Goal: Information Seeking & Learning: Learn about a topic

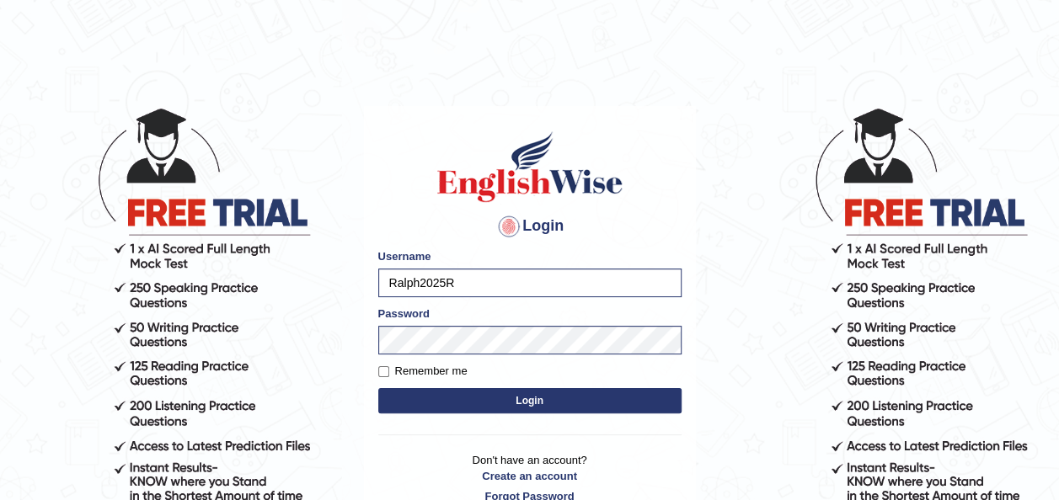
type input "Ralph2025"
click at [378, 388] on button "Login" at bounding box center [529, 400] width 303 height 25
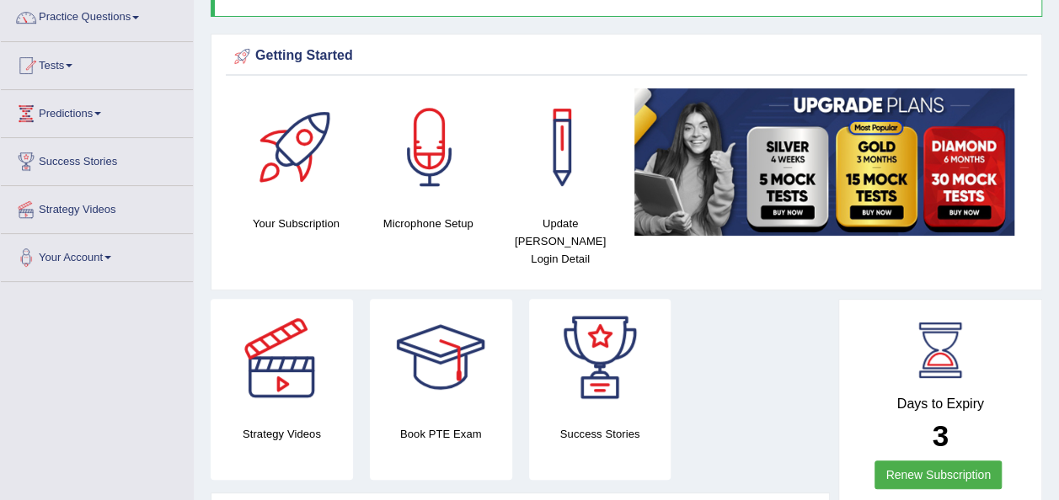
scroll to position [168, 0]
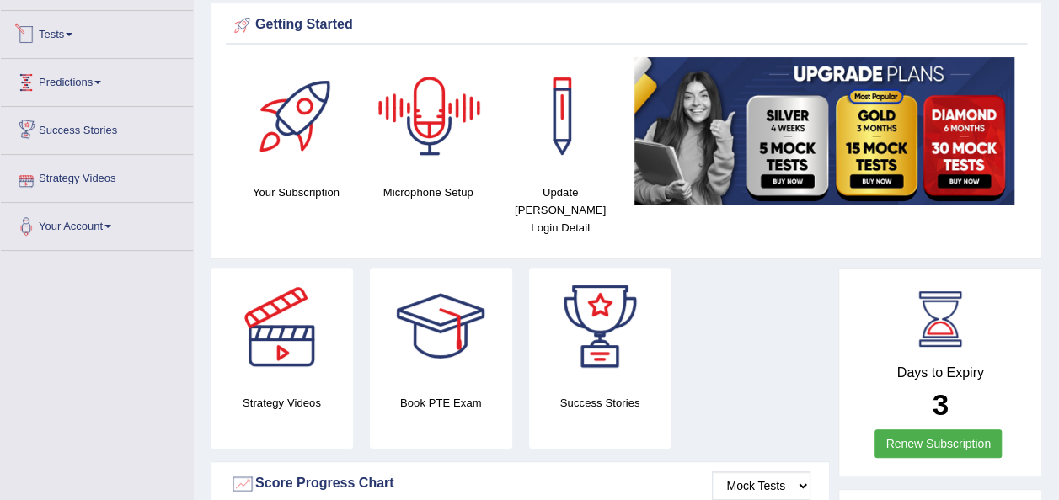
click at [71, 32] on link "Tests" at bounding box center [97, 32] width 192 height 42
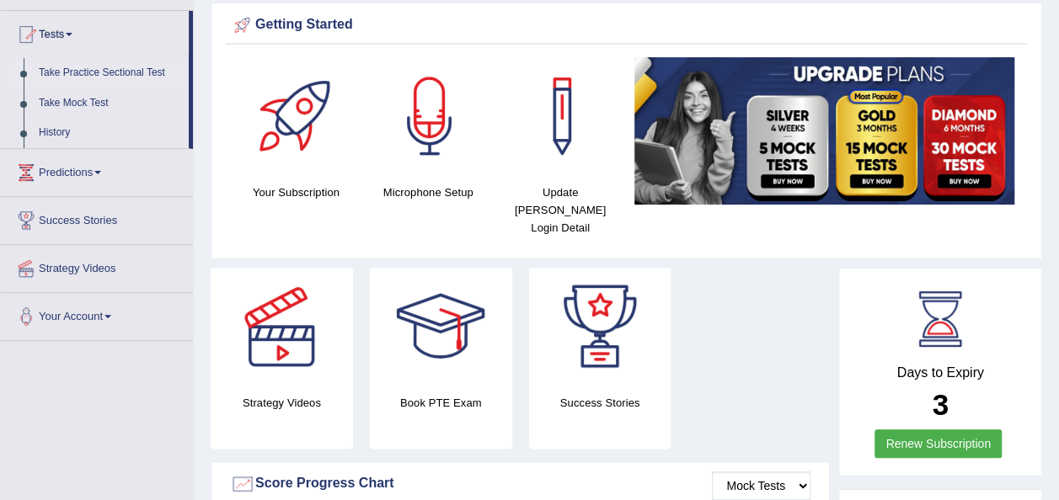
click at [84, 67] on link "Take Practice Sectional Test" at bounding box center [110, 73] width 158 height 30
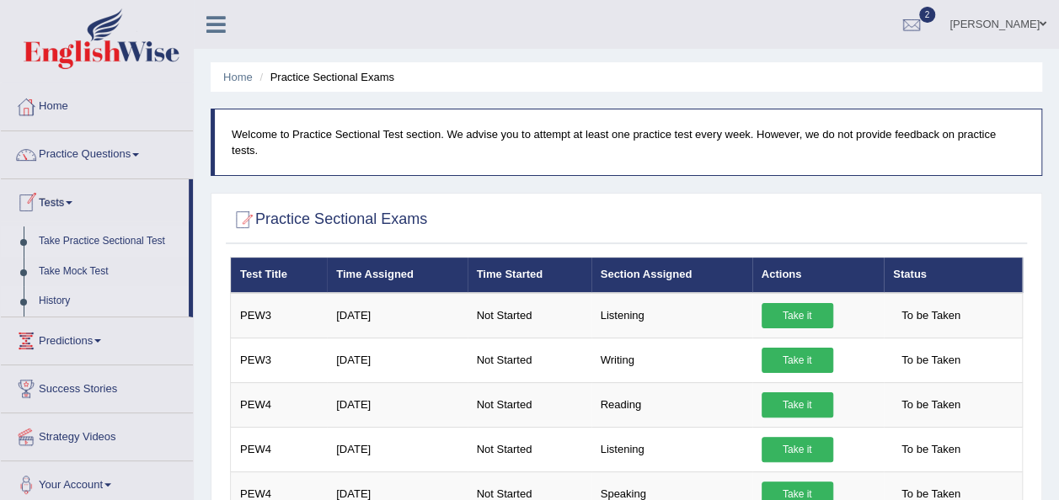
click at [61, 295] on link "History" at bounding box center [110, 301] width 158 height 30
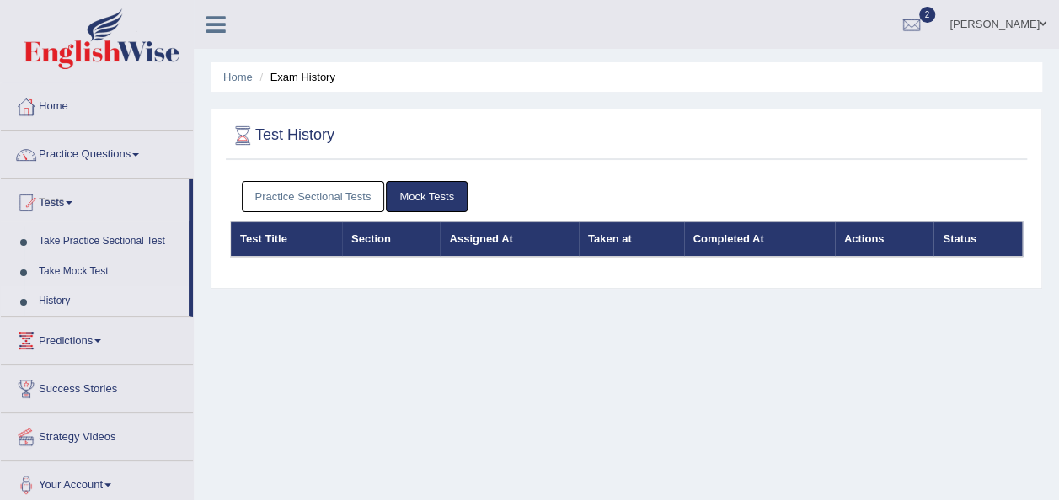
click at [305, 198] on link "Practice Sectional Tests" at bounding box center [313, 196] width 143 height 31
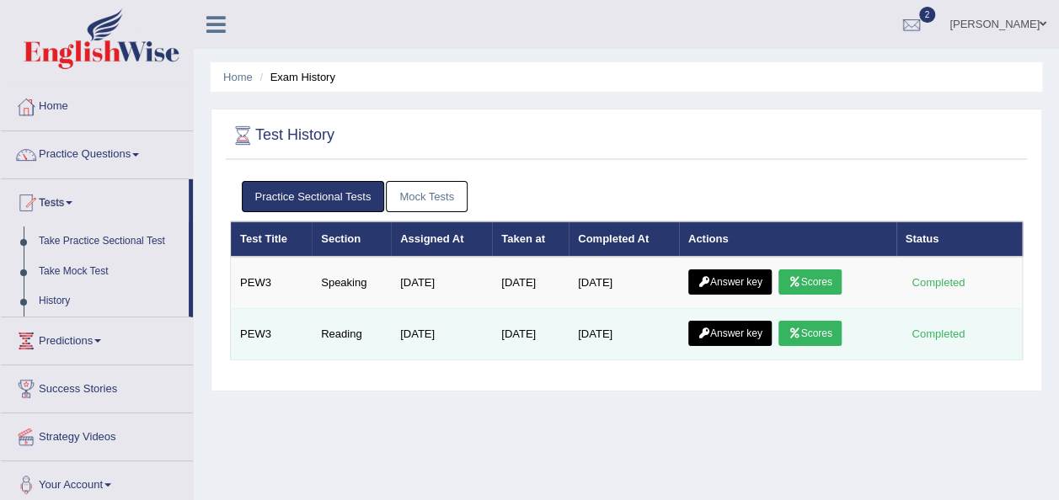
click at [809, 329] on link "Scores" at bounding box center [809, 333] width 62 height 25
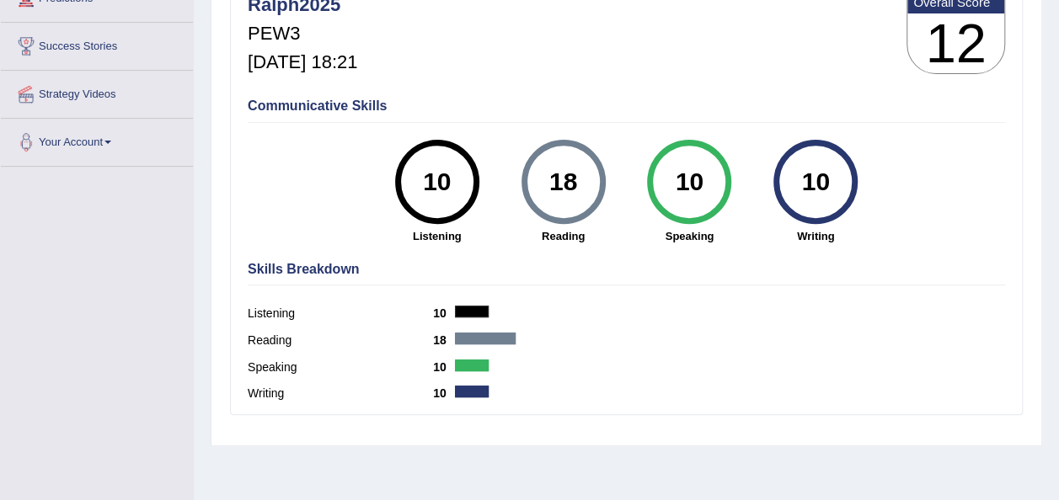
scroll to position [84, 0]
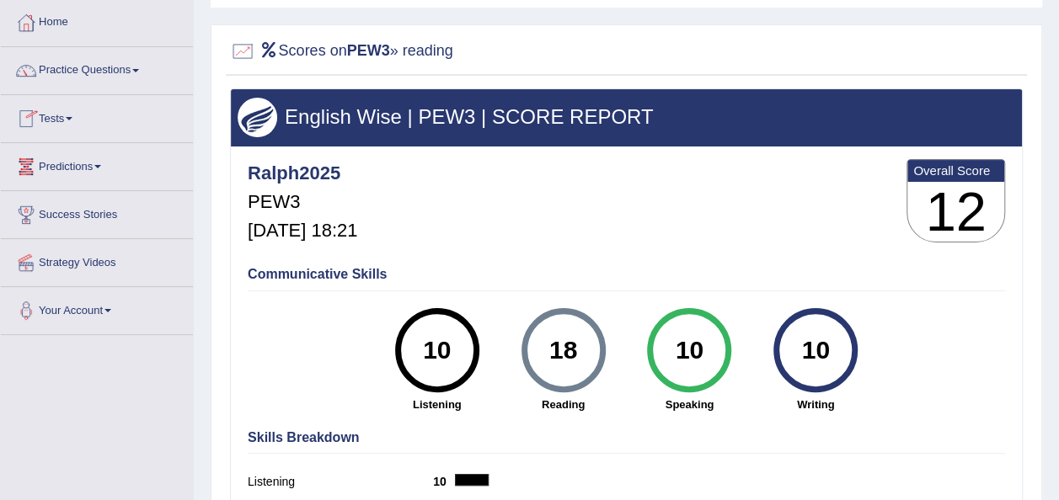
click at [77, 112] on link "Tests" at bounding box center [97, 116] width 192 height 42
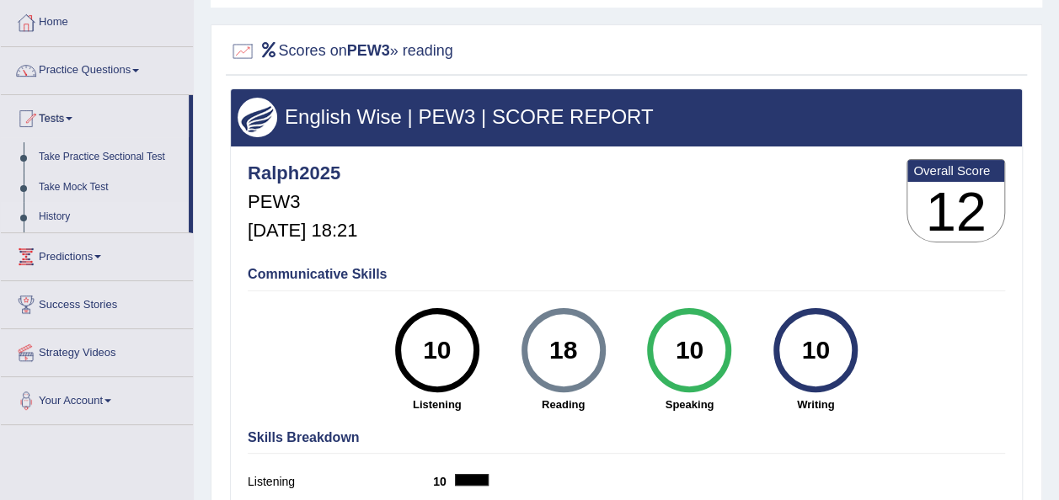
click at [56, 216] on link "History" at bounding box center [110, 217] width 158 height 30
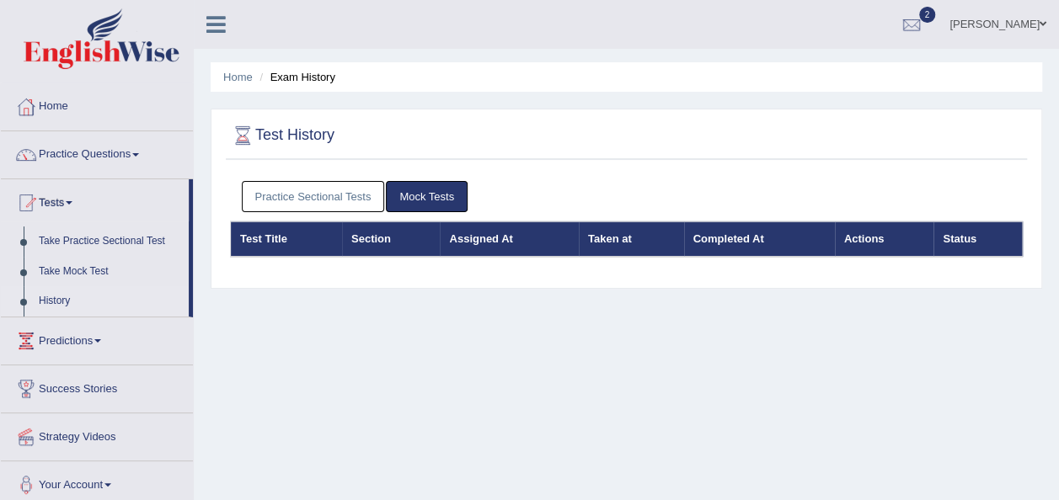
click at [278, 200] on link "Practice Sectional Tests" at bounding box center [313, 196] width 143 height 31
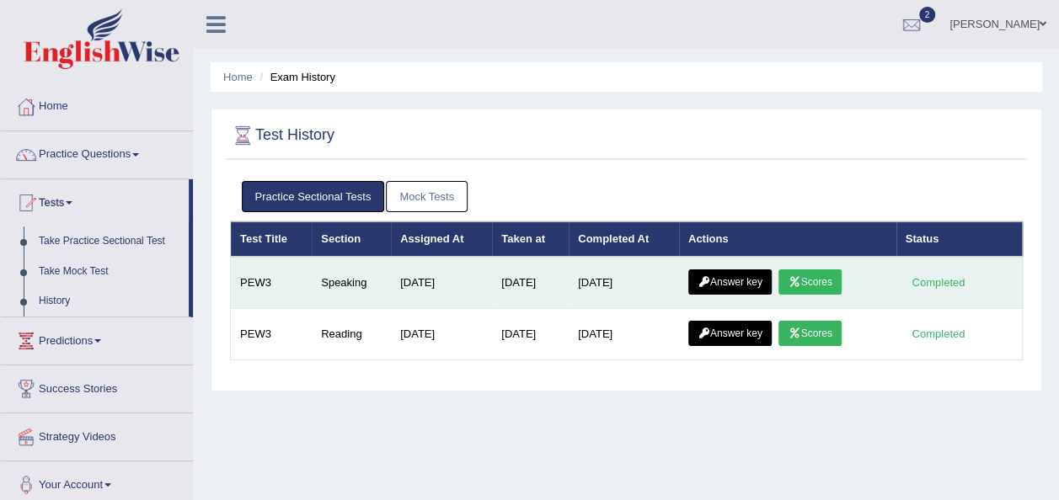
click at [816, 281] on link "Scores" at bounding box center [809, 282] width 62 height 25
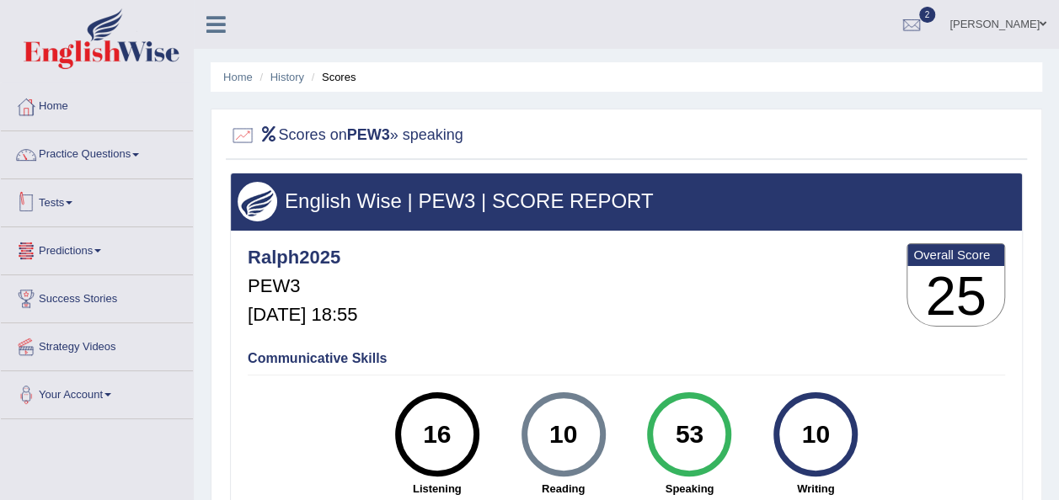
click at [67, 194] on link "Tests" at bounding box center [97, 200] width 192 height 42
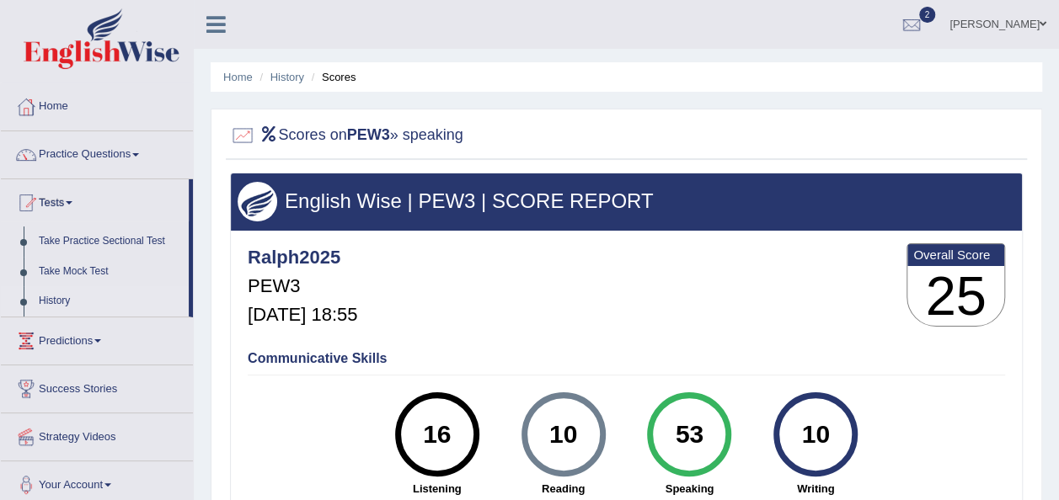
click at [56, 303] on link "History" at bounding box center [110, 301] width 158 height 30
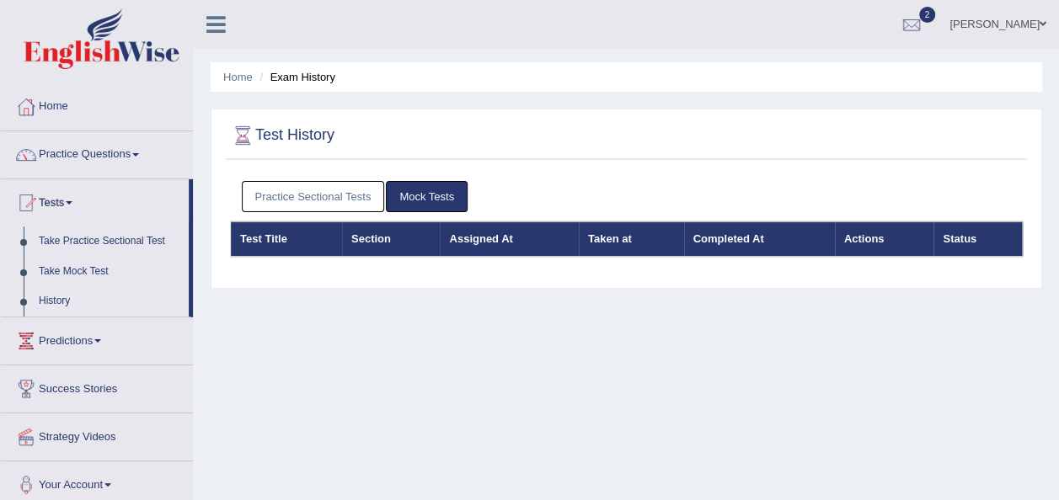
click at [339, 190] on link "Practice Sectional Tests" at bounding box center [313, 196] width 143 height 31
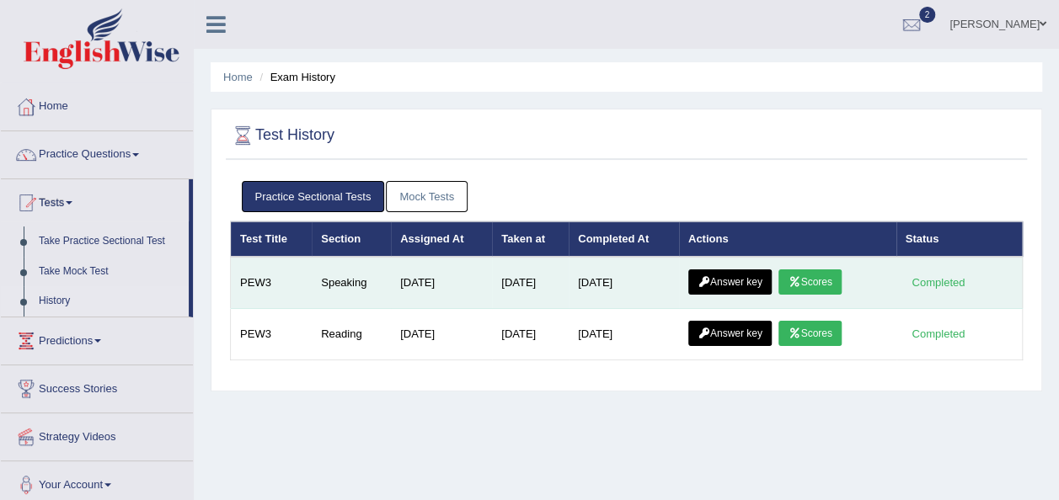
click at [729, 280] on link "Answer key" at bounding box center [729, 282] width 83 height 25
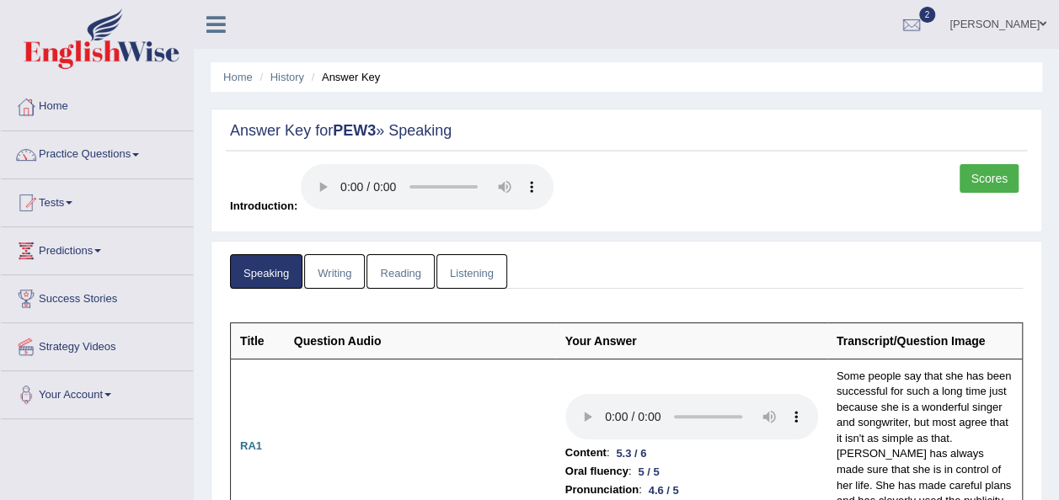
click at [344, 270] on link "Writing" at bounding box center [334, 271] width 61 height 35
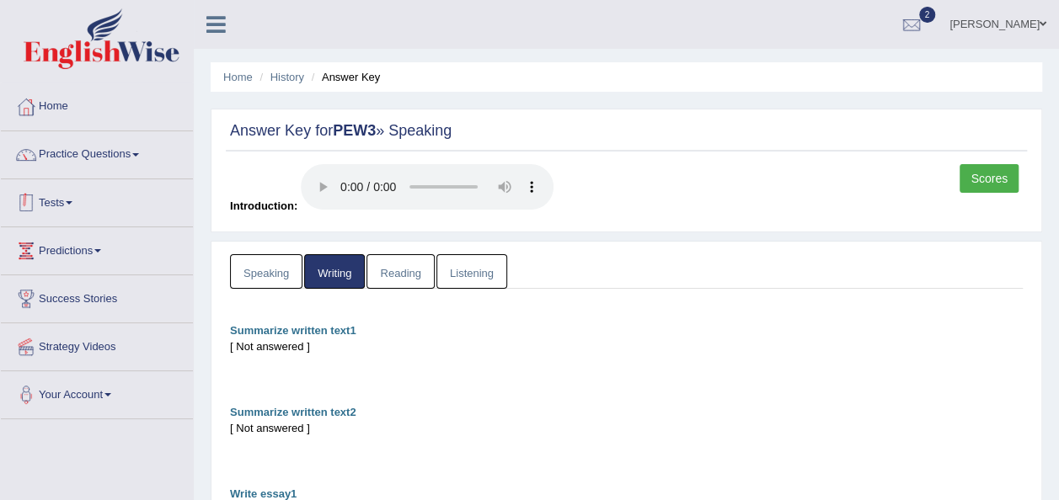
click at [77, 207] on link "Tests" at bounding box center [97, 200] width 192 height 42
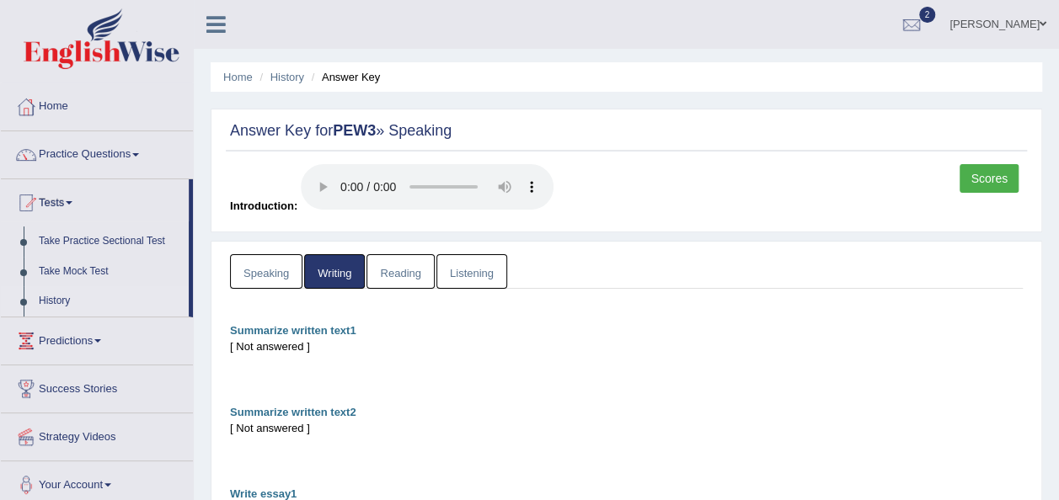
click at [57, 296] on link "History" at bounding box center [110, 301] width 158 height 30
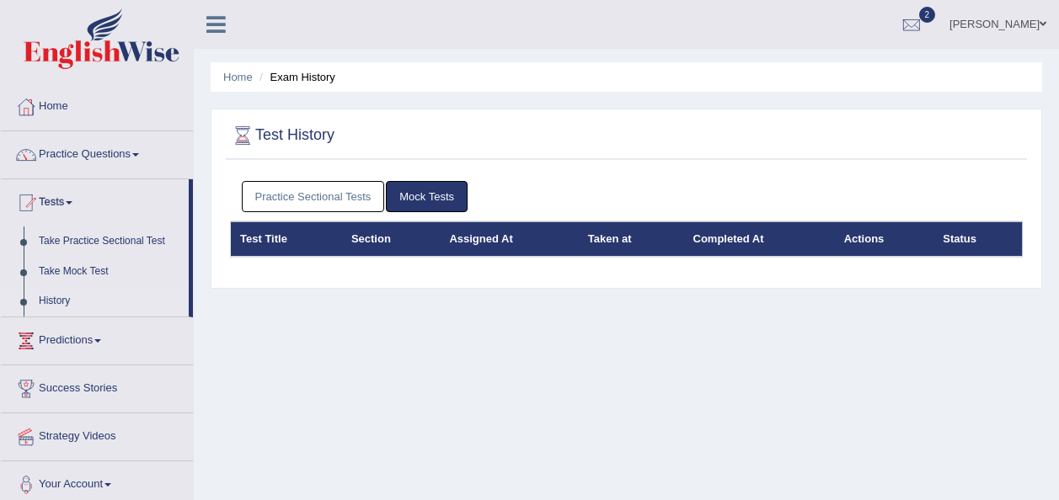
click at [326, 200] on link "Practice Sectional Tests" at bounding box center [313, 196] width 143 height 31
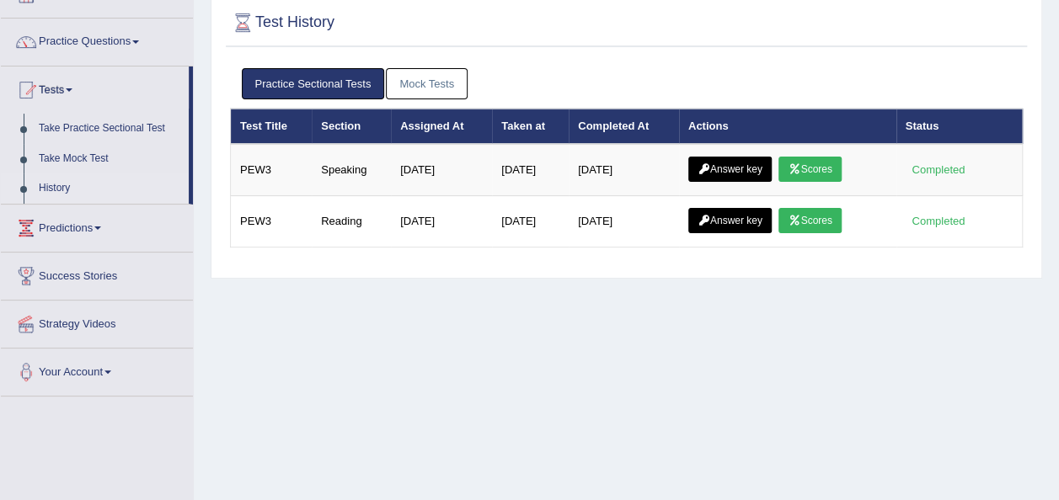
scroll to position [168, 0]
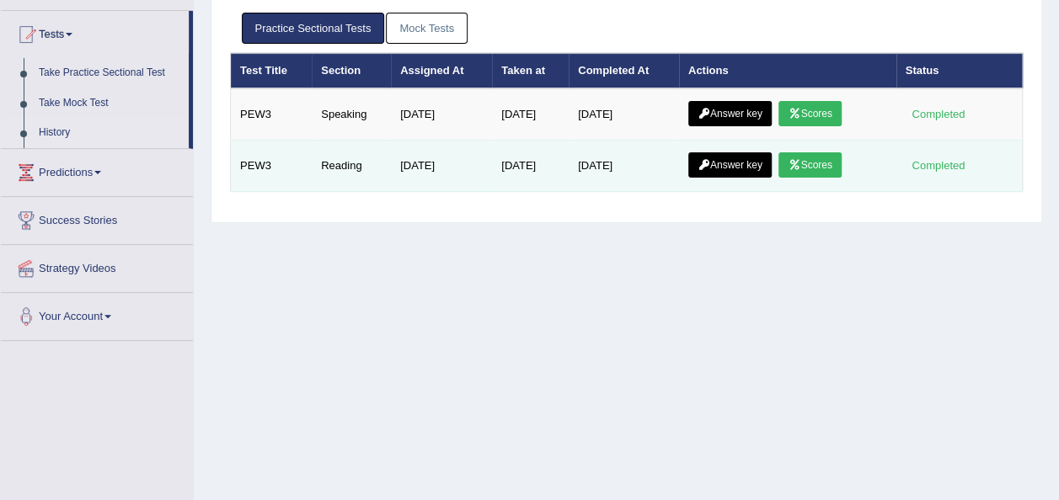
click at [812, 166] on link "Scores" at bounding box center [809, 164] width 62 height 25
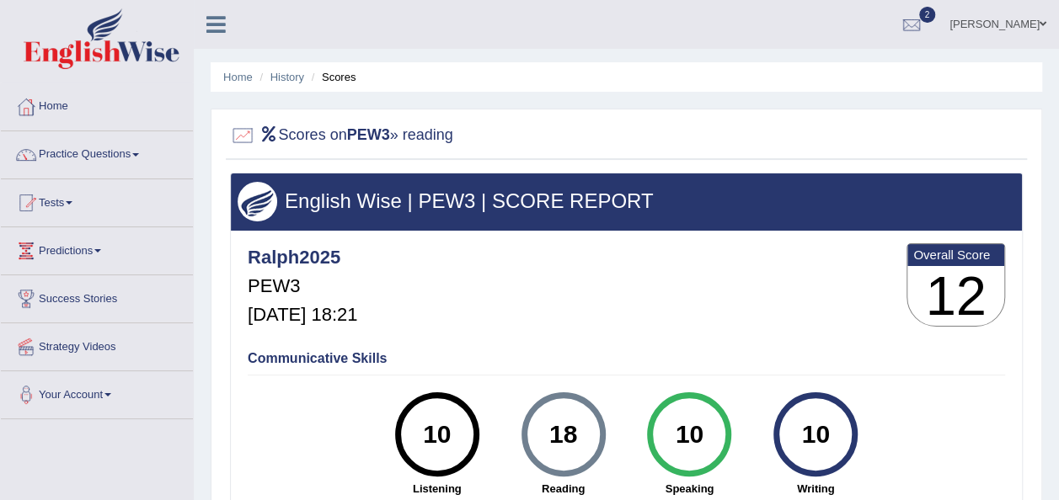
click at [67, 209] on link "Tests" at bounding box center [97, 200] width 192 height 42
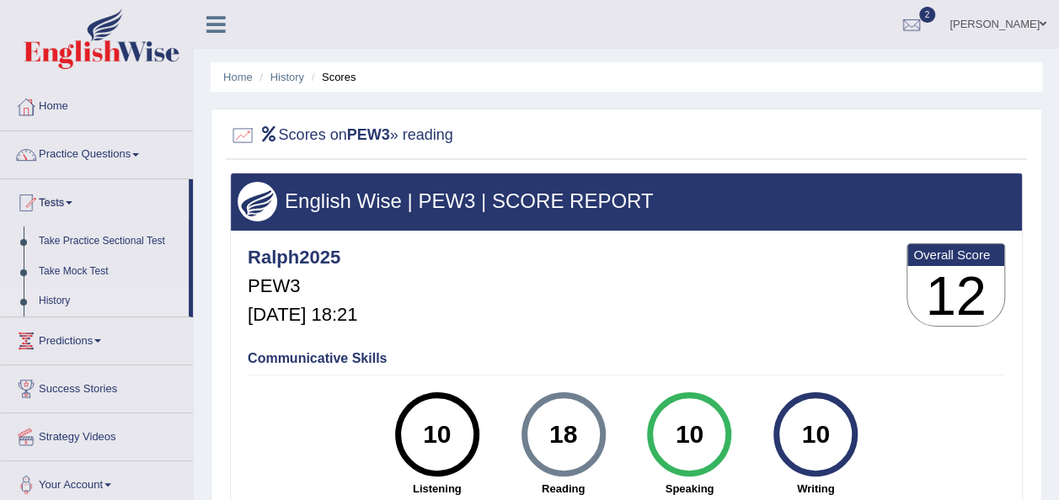
click at [57, 298] on link "History" at bounding box center [110, 301] width 158 height 30
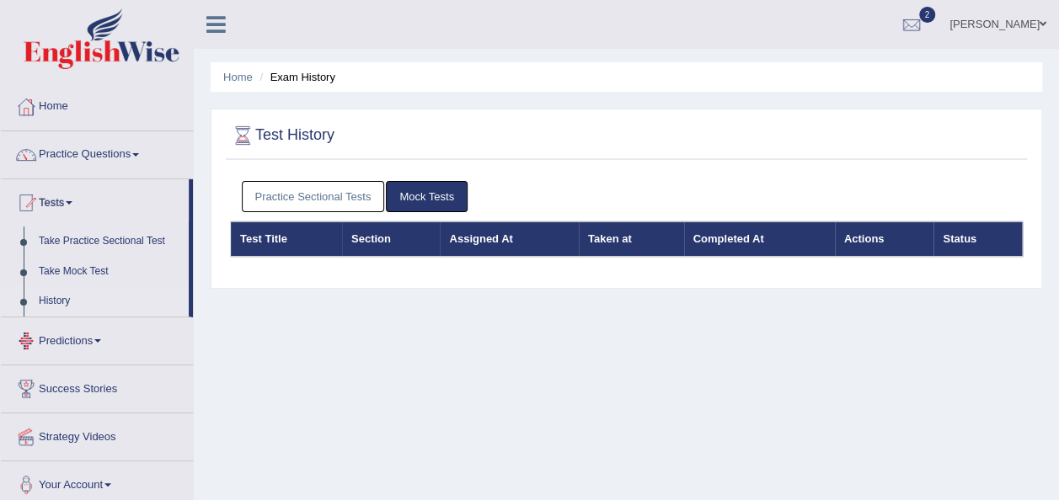
click at [304, 187] on link "Practice Sectional Tests" at bounding box center [313, 196] width 143 height 31
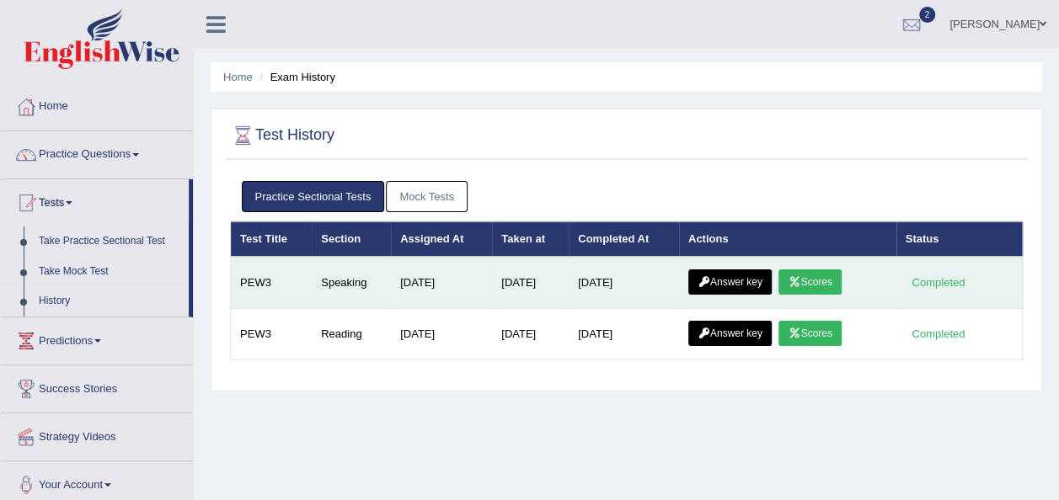
click at [810, 282] on link "Scores" at bounding box center [809, 282] width 62 height 25
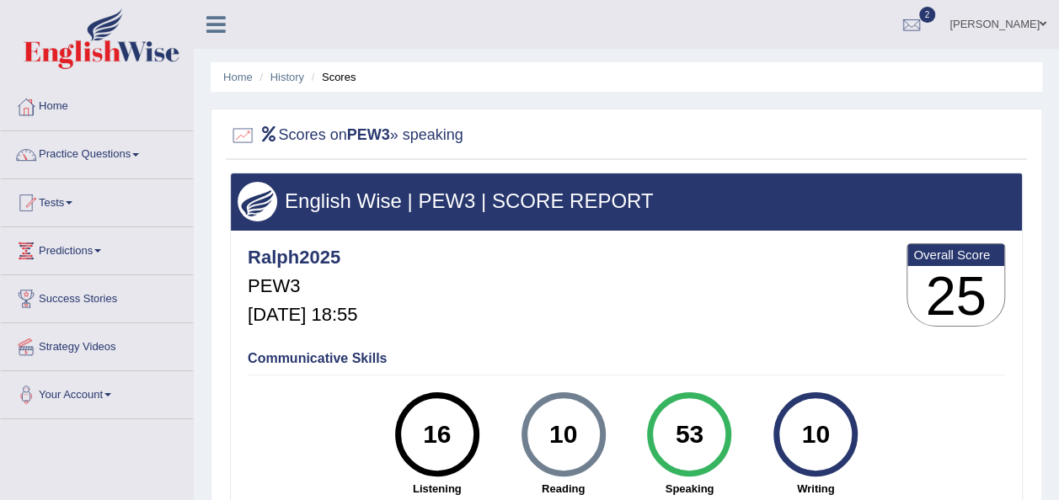
scroll to position [84, 0]
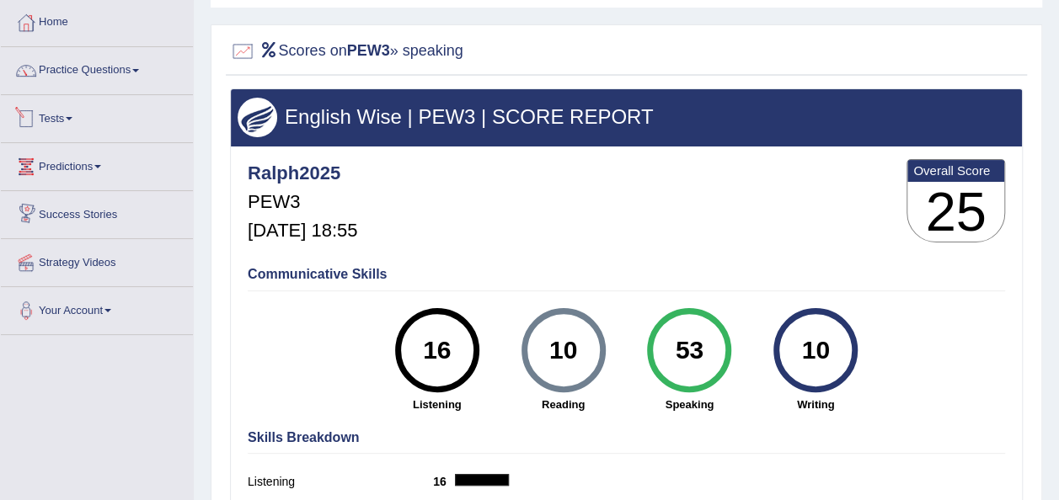
click at [56, 111] on link "Tests" at bounding box center [97, 116] width 192 height 42
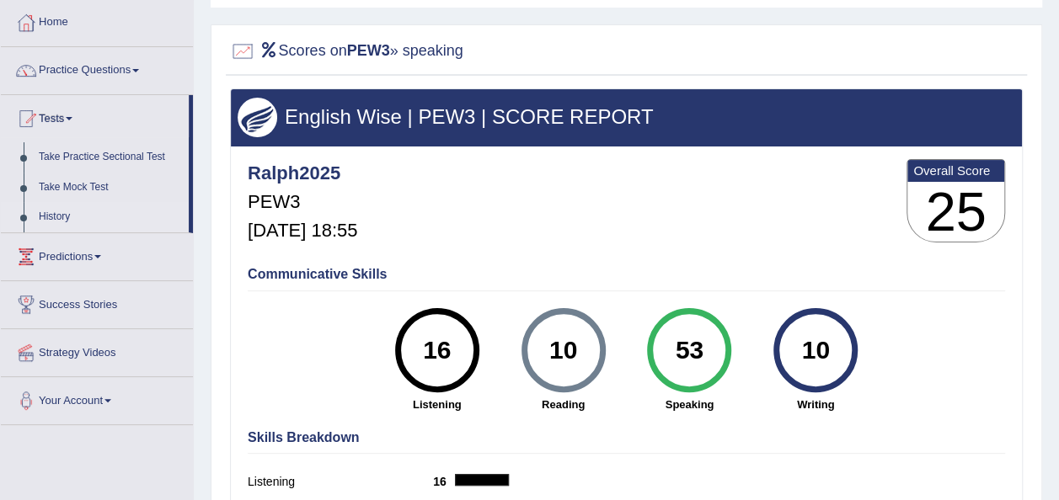
click at [51, 216] on link "History" at bounding box center [110, 217] width 158 height 30
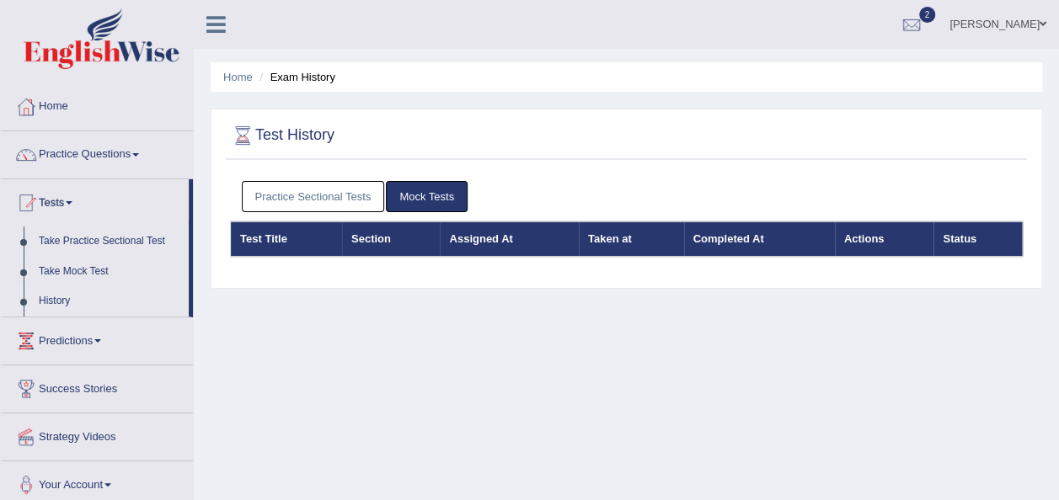
click at [310, 207] on link "Practice Sectional Tests" at bounding box center [313, 196] width 143 height 31
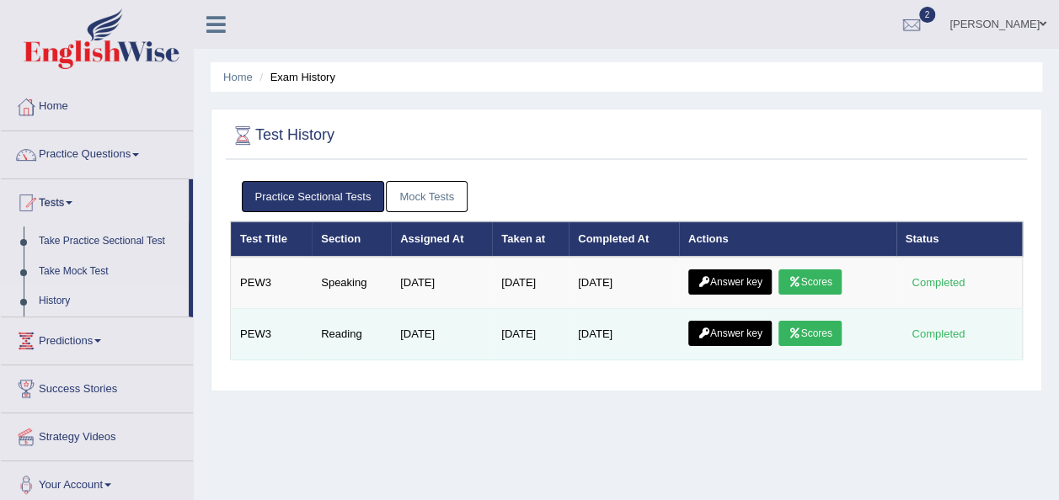
click at [815, 329] on link "Scores" at bounding box center [809, 333] width 62 height 25
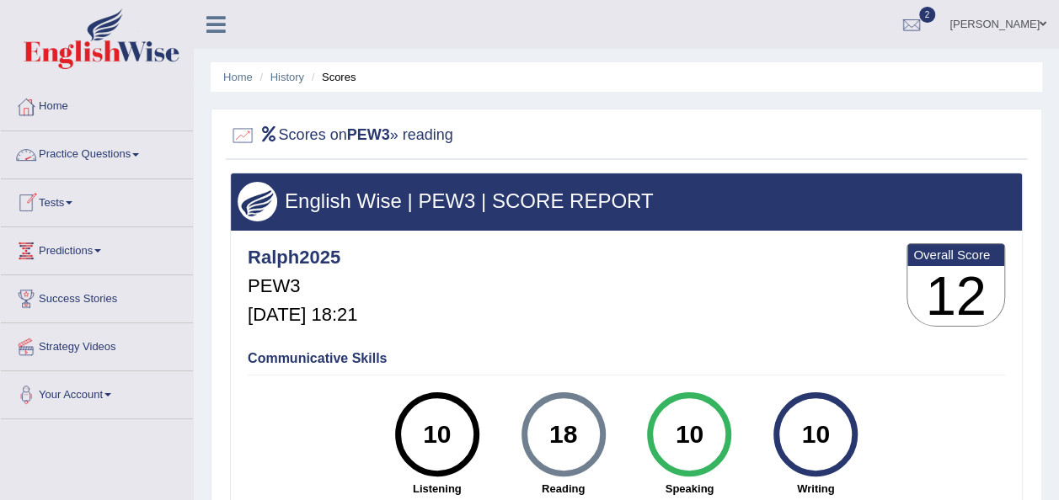
click at [127, 156] on link "Practice Questions" at bounding box center [97, 152] width 192 height 42
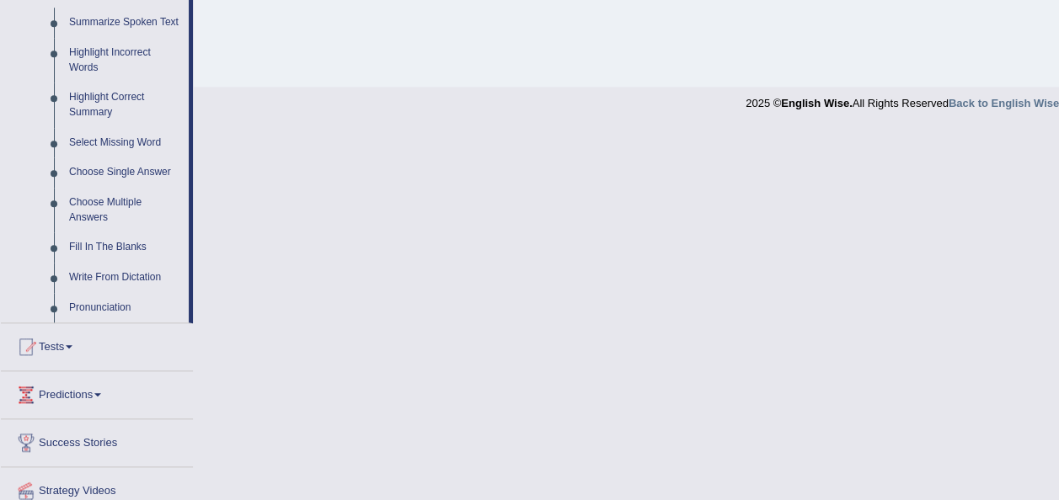
scroll to position [758, 0]
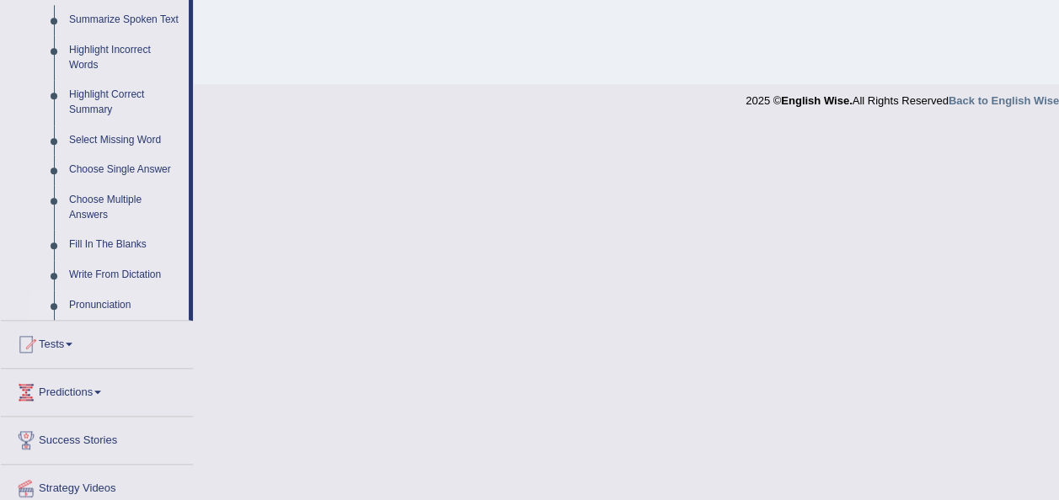
click at [88, 303] on link "Pronunciation" at bounding box center [124, 306] width 127 height 30
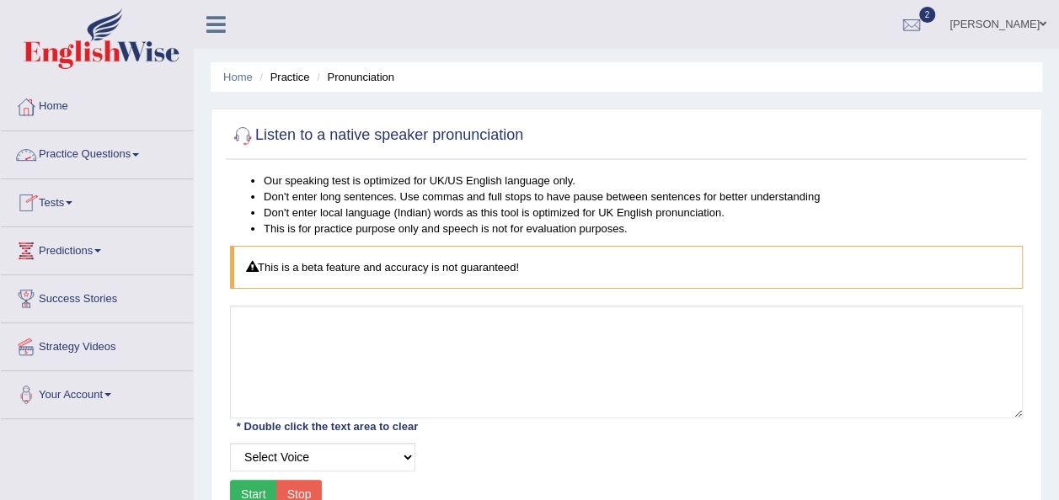
click at [131, 167] on link "Practice Questions" at bounding box center [97, 152] width 192 height 42
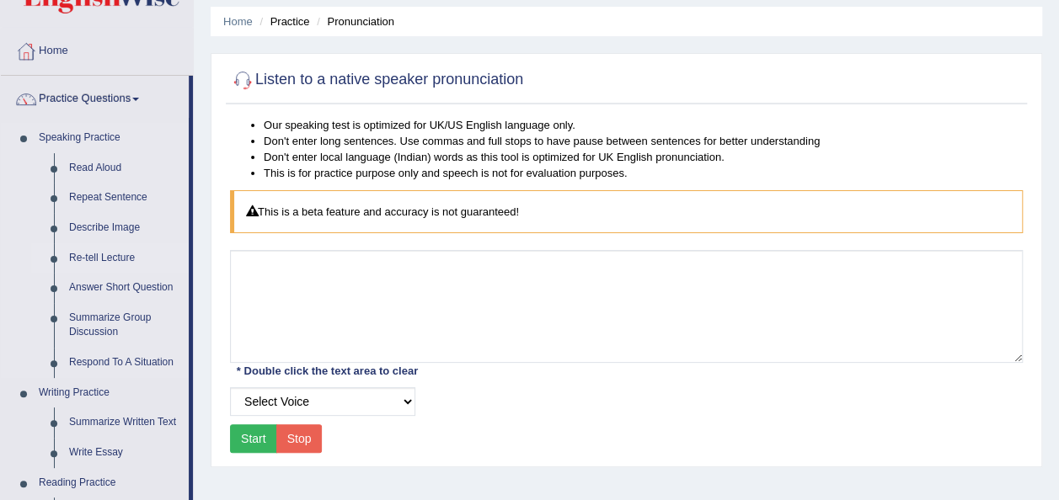
scroll to position [253, 0]
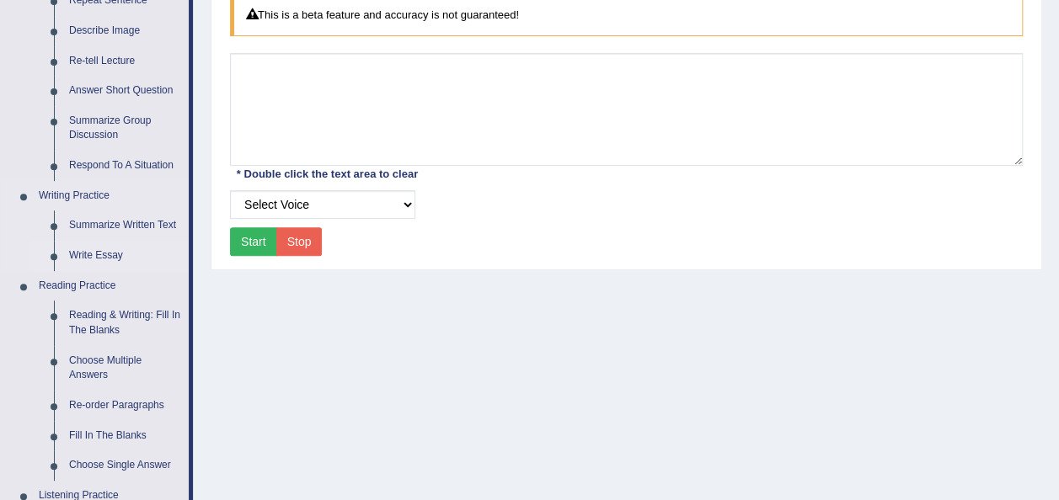
click at [92, 254] on link "Write Essay" at bounding box center [124, 256] width 127 height 30
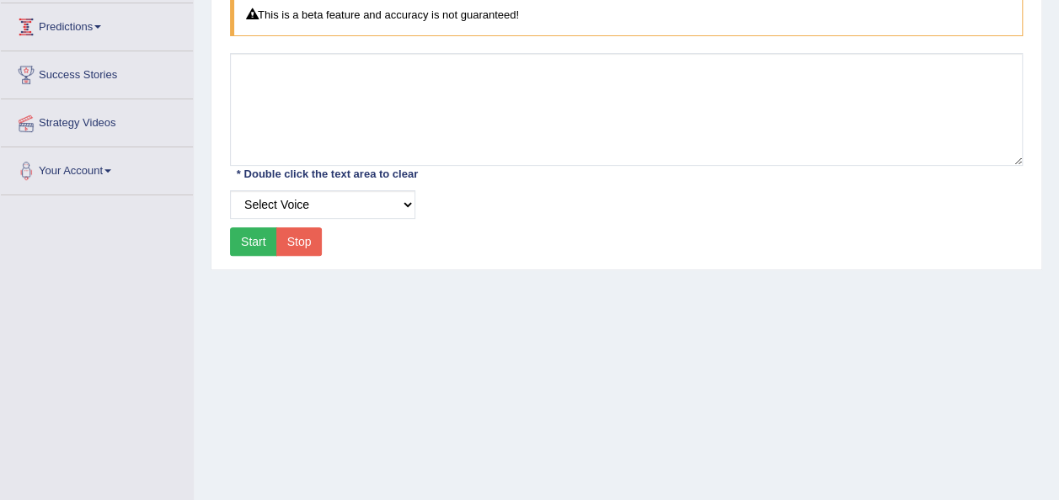
scroll to position [249, 0]
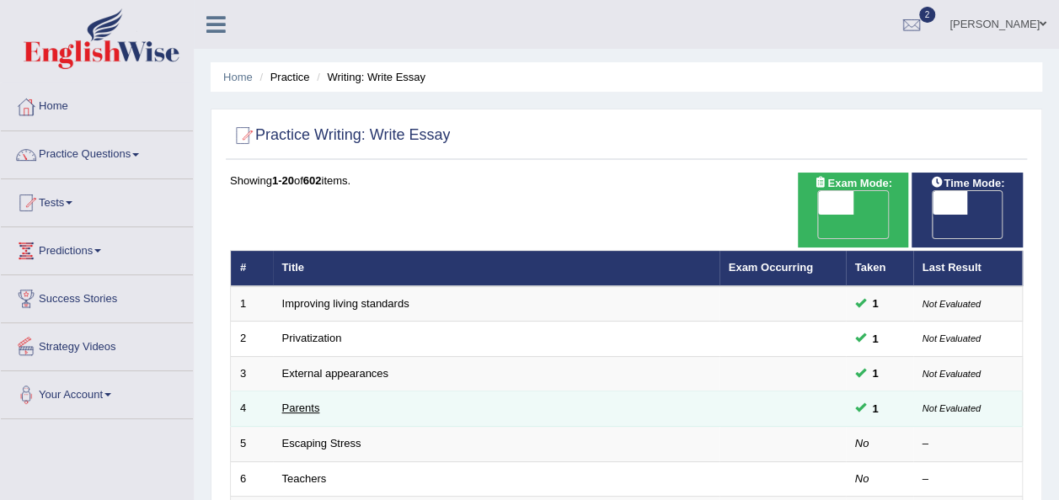
click at [299, 402] on link "Parents" at bounding box center [301, 408] width 38 height 13
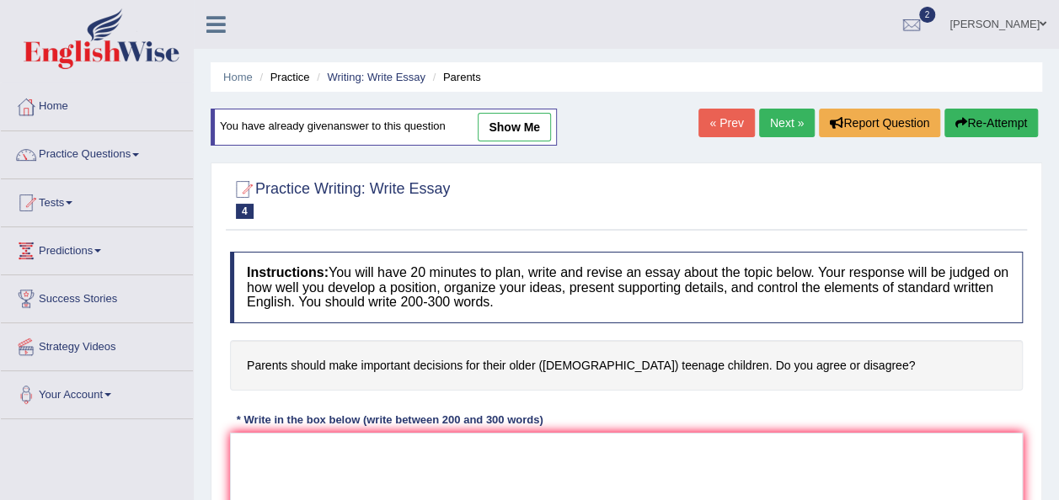
click at [782, 122] on link "Next »" at bounding box center [787, 123] width 56 height 29
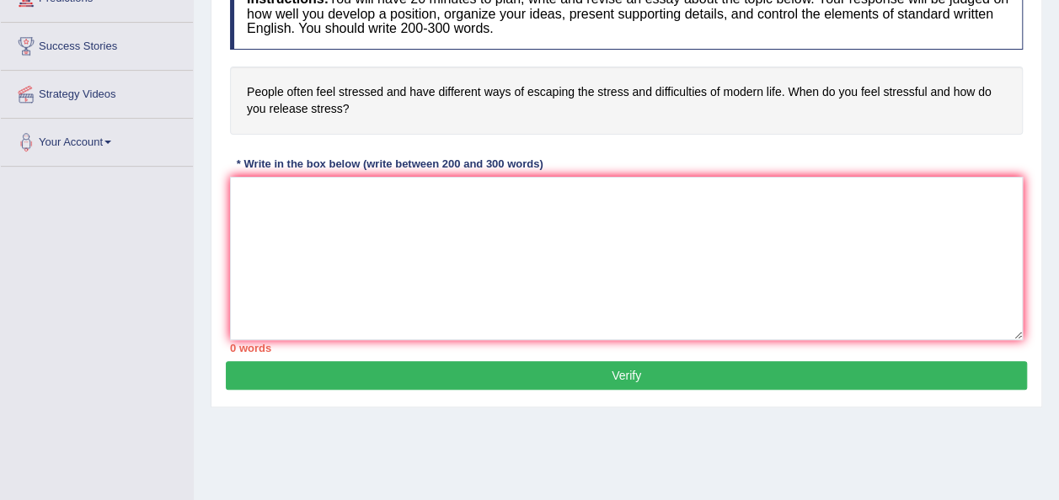
scroll to position [168, 0]
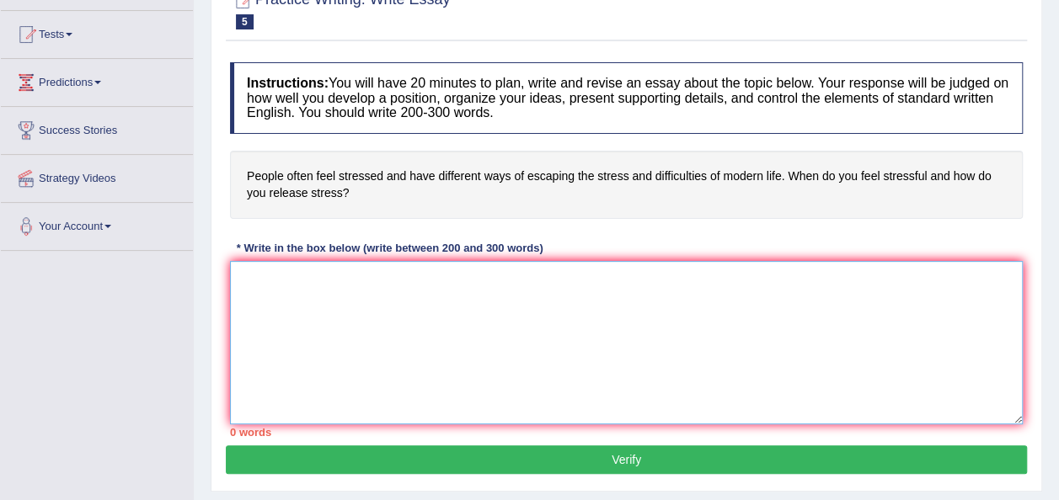
click at [473, 296] on textarea at bounding box center [626, 342] width 793 height 163
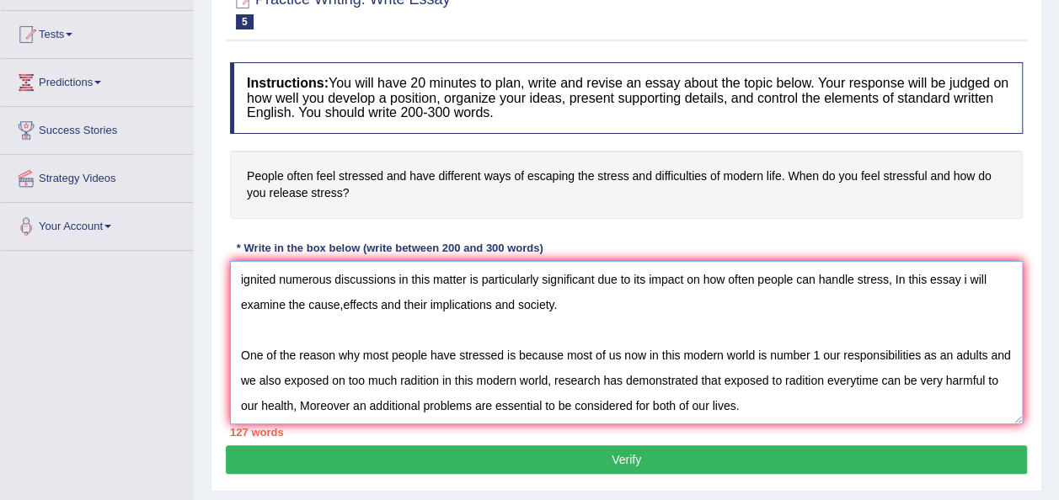
scroll to position [66, 0]
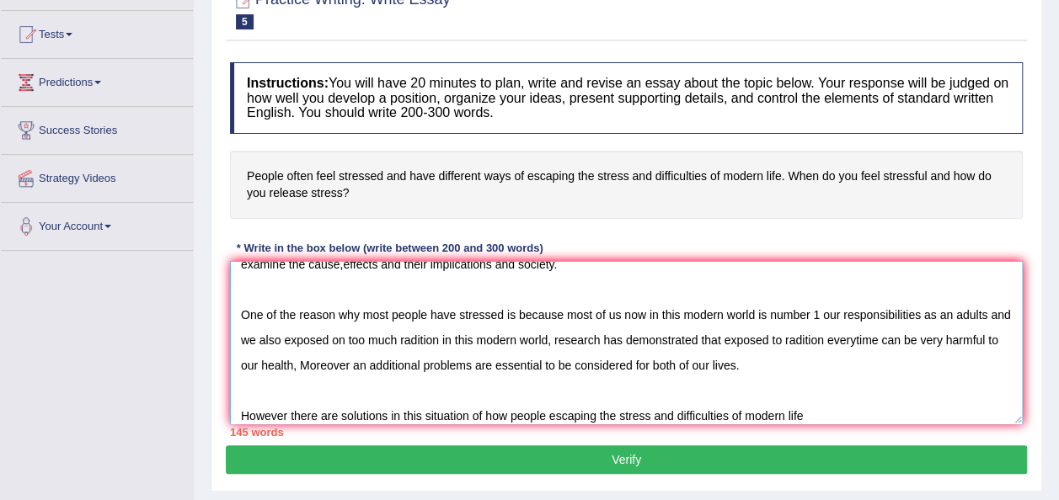
click at [285, 416] on textarea "The increasing influence of people often feel stressed and have different ways …" at bounding box center [626, 342] width 793 height 163
click at [832, 409] on textarea "The increasing influence of people often feel stressed and have different ways …" at bounding box center [626, 342] width 793 height 163
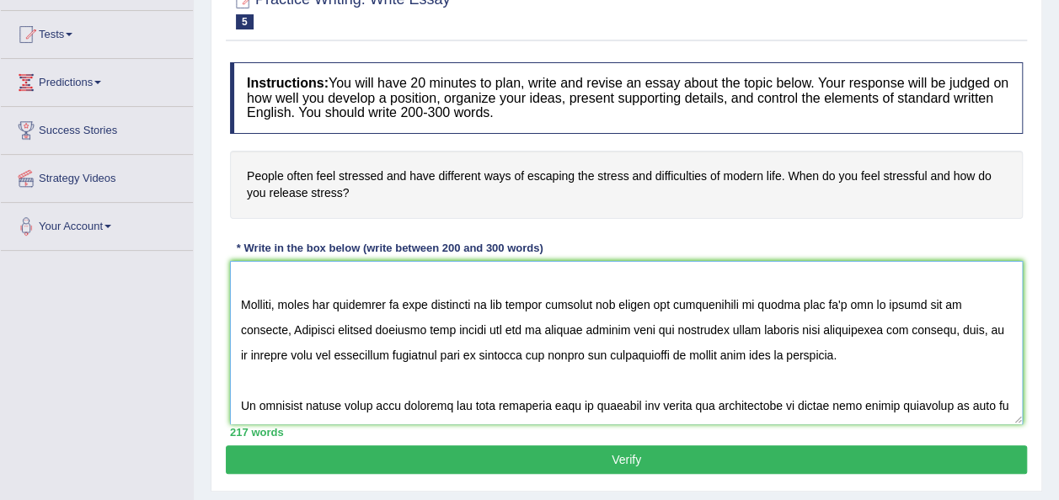
scroll to position [192, 0]
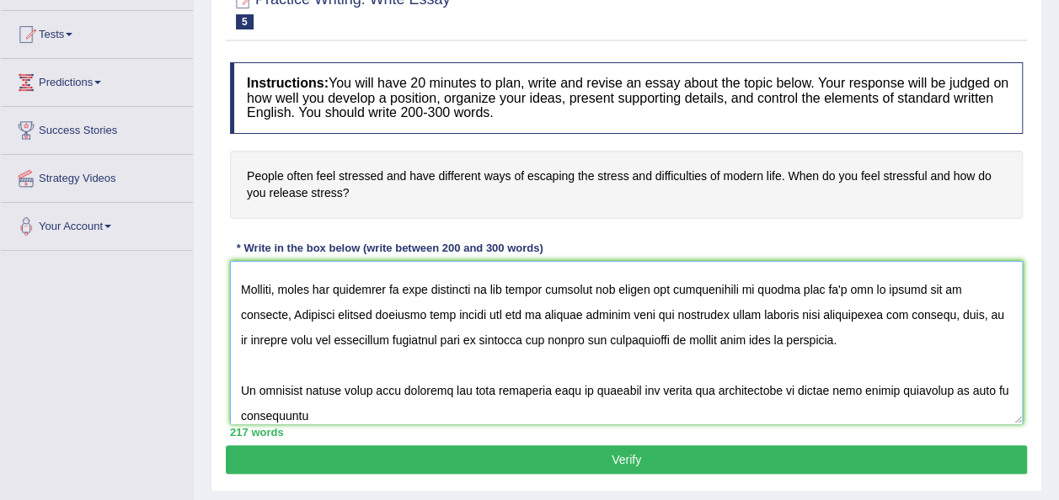
click at [931, 389] on textarea at bounding box center [626, 342] width 793 height 163
click at [355, 413] on textarea at bounding box center [626, 342] width 793 height 163
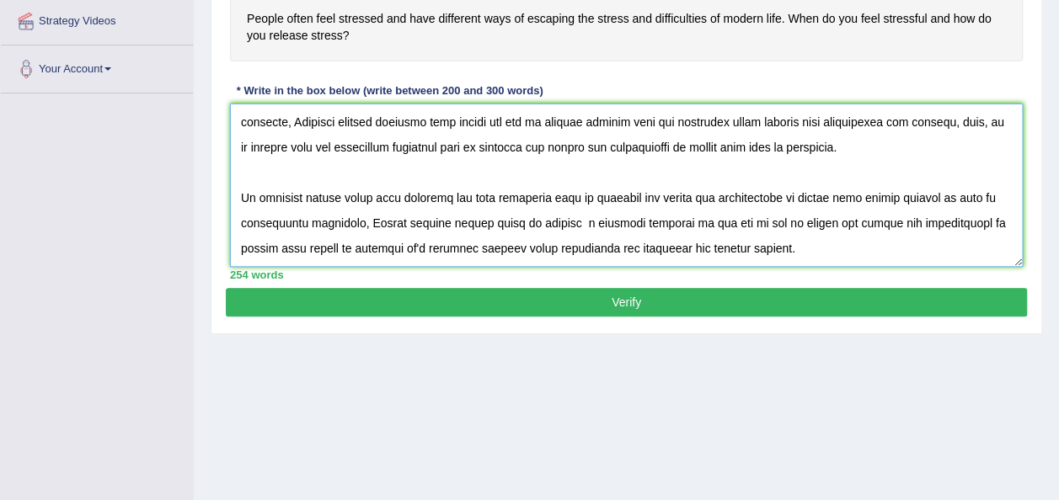
scroll to position [300, 0]
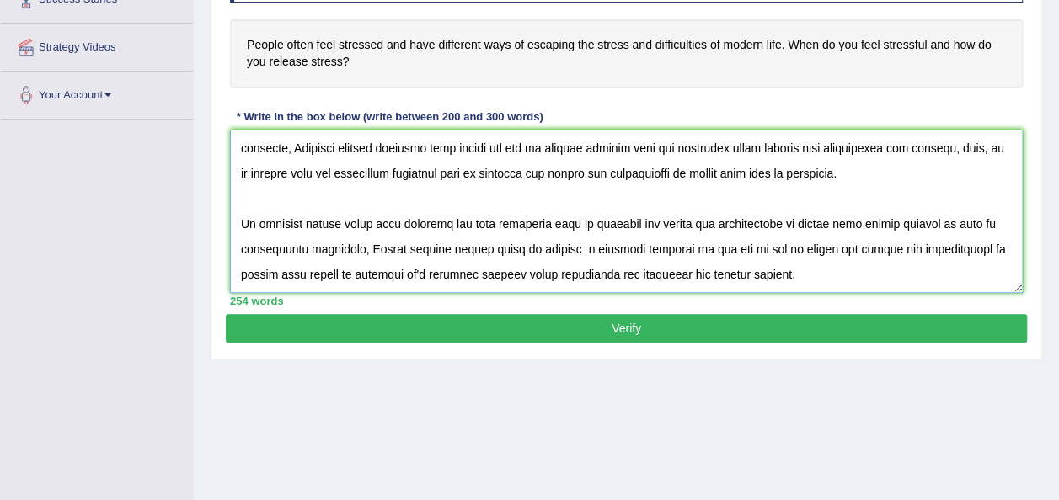
type textarea "The increasing influence of people often feel stressed and have different ways …"
click at [838, 329] on button "Verify" at bounding box center [626, 328] width 801 height 29
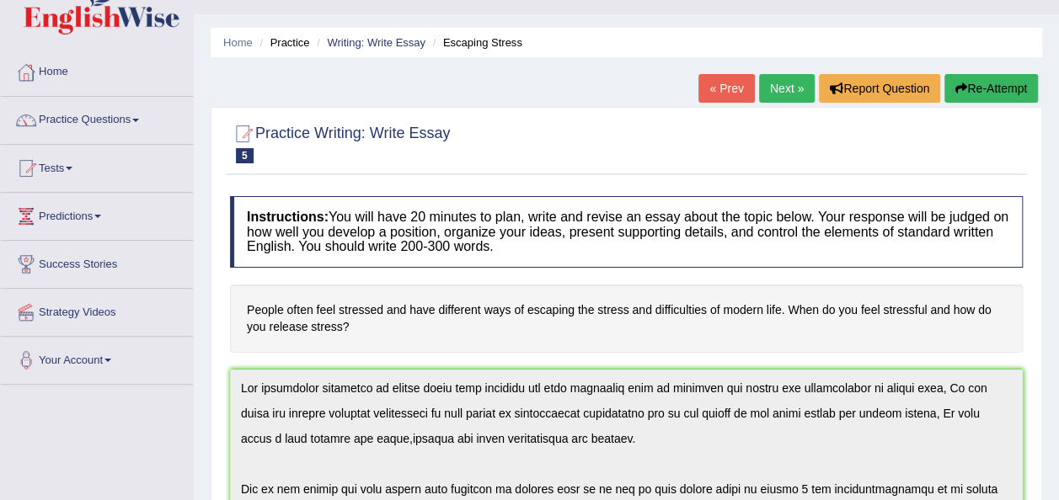
scroll to position [34, 0]
click at [987, 93] on button "Re-Attempt" at bounding box center [990, 89] width 93 height 29
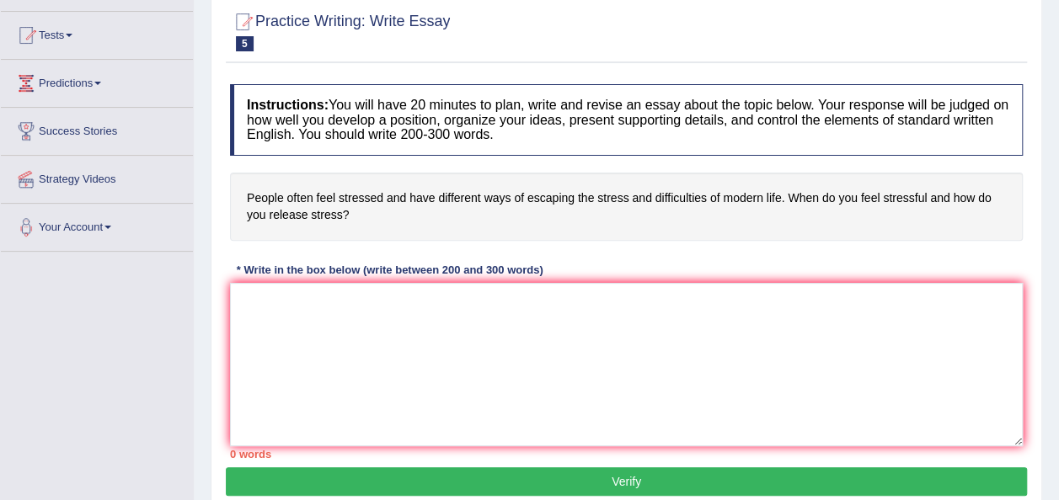
scroll to position [286, 0]
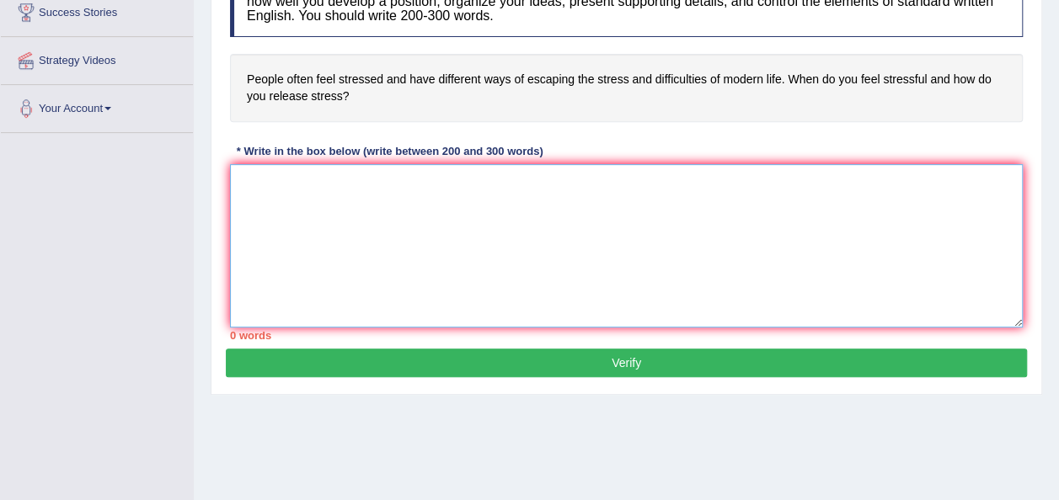
paste textarea "The increasing influence of people often feel stressed and have different ways …"
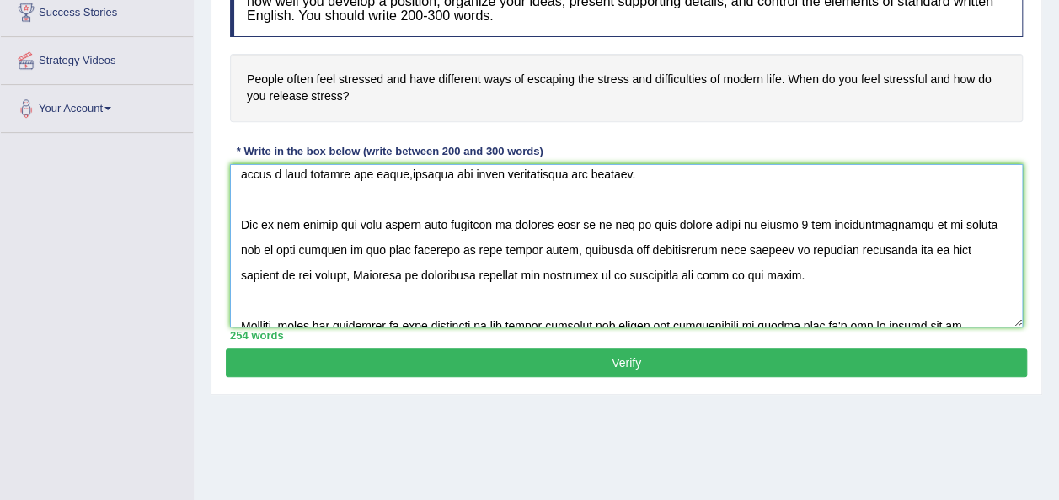
scroll to position [84, 0]
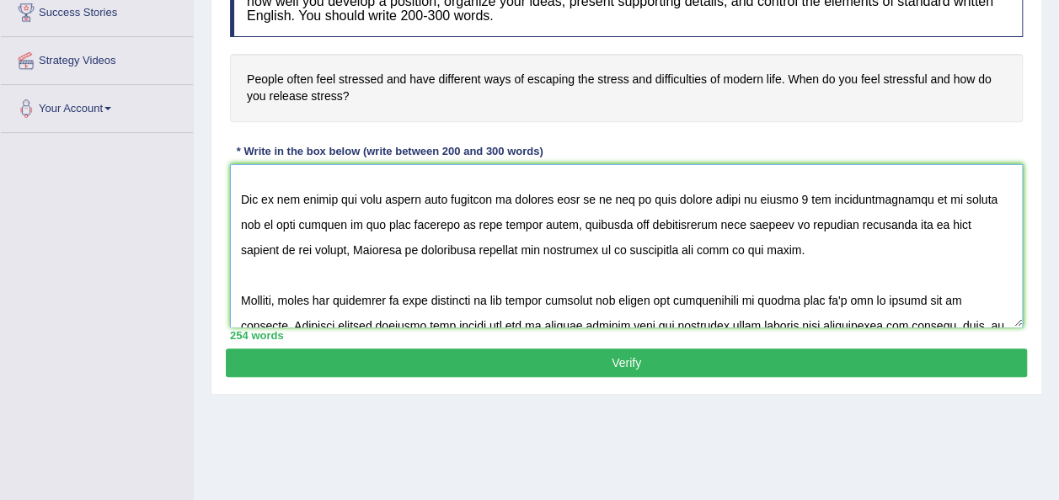
click at [825, 224] on textarea at bounding box center [626, 245] width 793 height 163
click at [832, 256] on textarea at bounding box center [626, 245] width 793 height 163
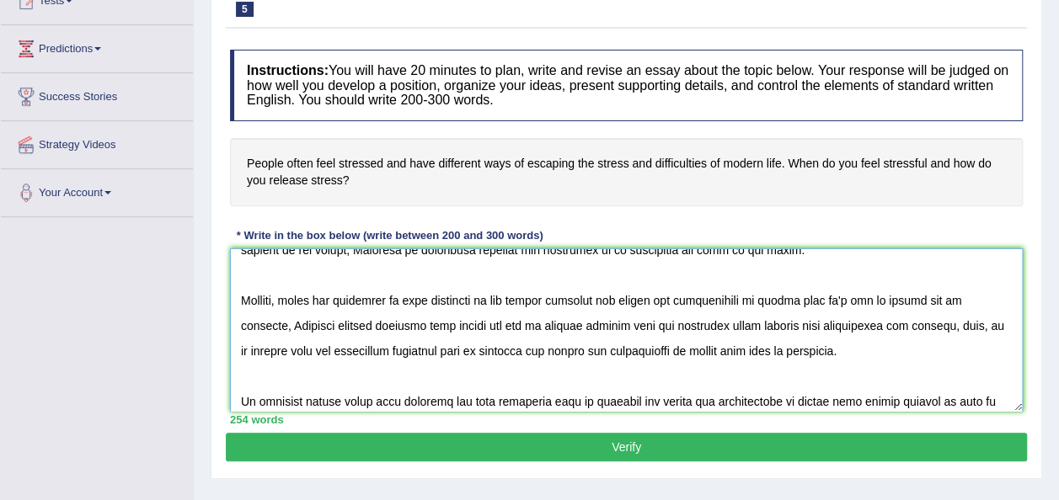
scroll to position [227, 0]
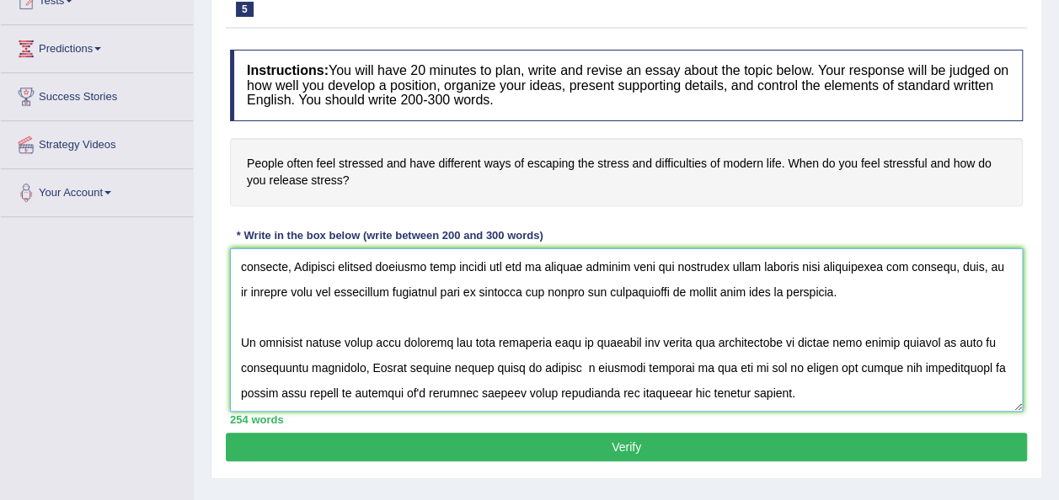
click at [491, 366] on textarea at bounding box center [626, 329] width 793 height 163
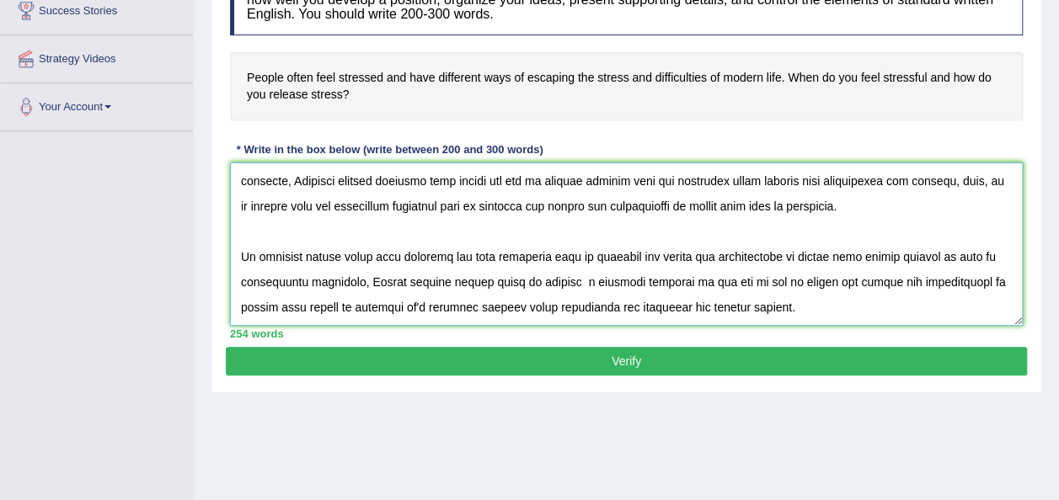
scroll to position [371, 0]
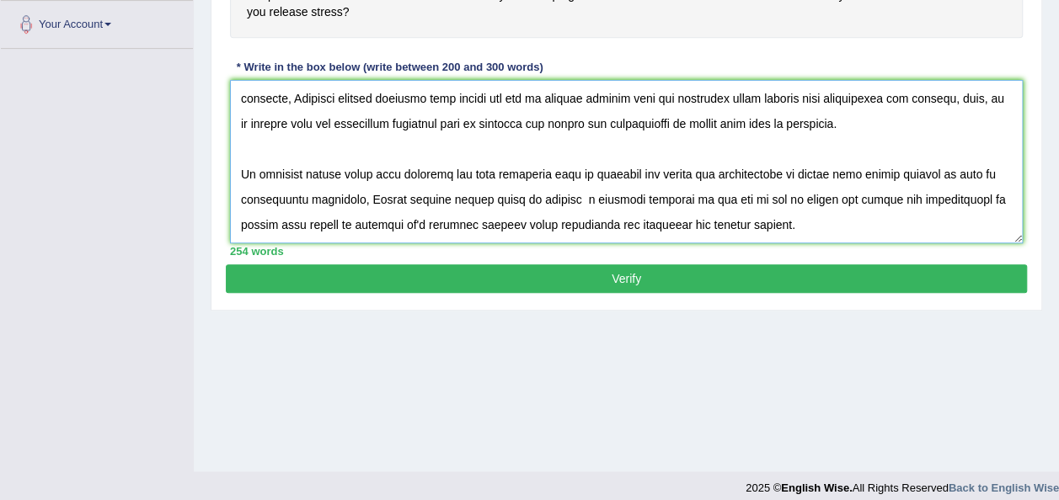
click at [414, 221] on textarea at bounding box center [626, 161] width 793 height 163
click at [420, 219] on textarea at bounding box center [626, 161] width 793 height 163
click at [812, 233] on textarea at bounding box center [626, 161] width 793 height 163
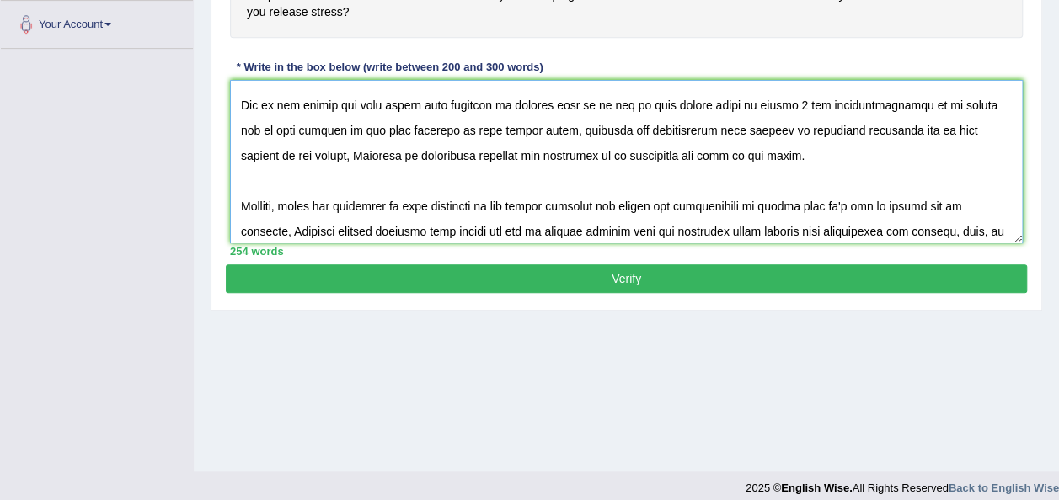
scroll to position [59, 0]
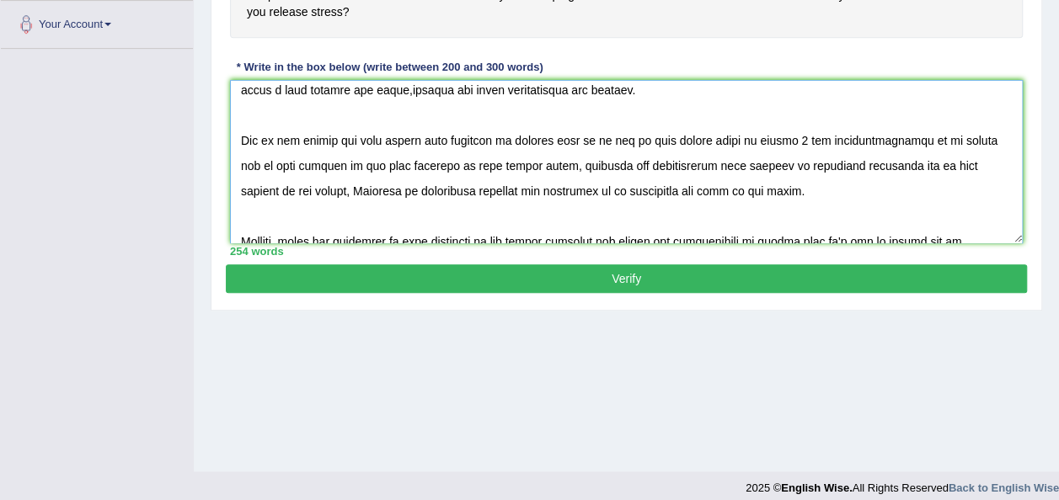
click at [441, 163] on textarea at bounding box center [626, 161] width 793 height 163
click at [820, 193] on textarea at bounding box center [626, 161] width 793 height 163
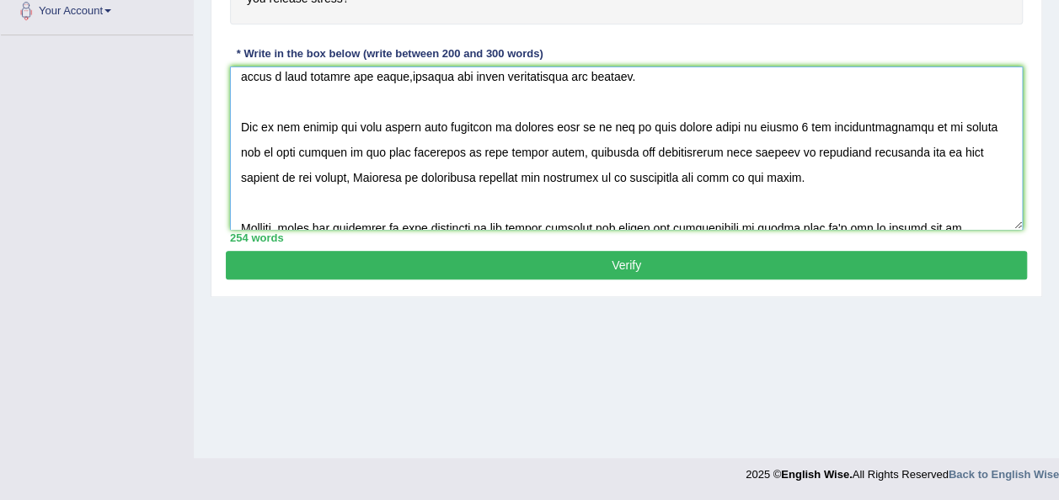
type textarea "The increasing influence of people often feel stressed and have different ways …"
click at [657, 271] on button "Verify" at bounding box center [626, 265] width 801 height 29
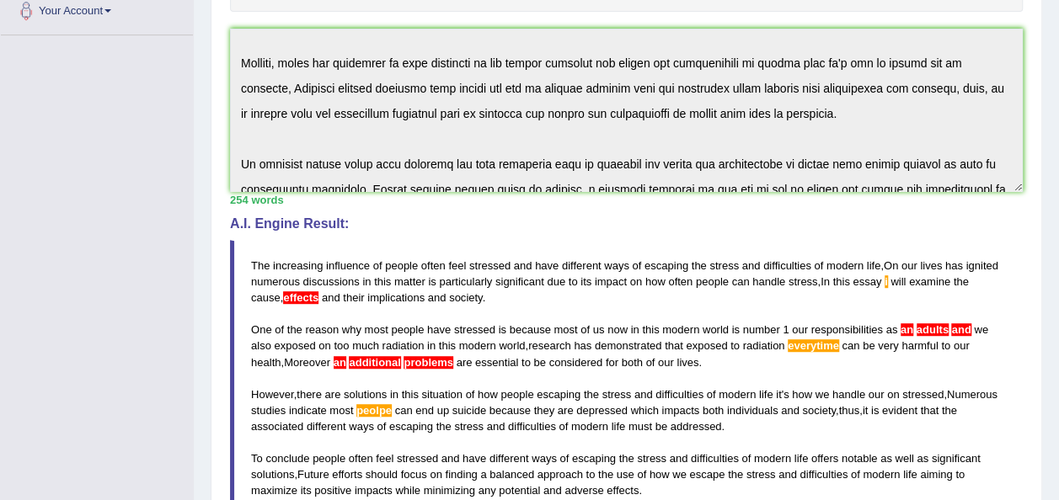
scroll to position [227, 0]
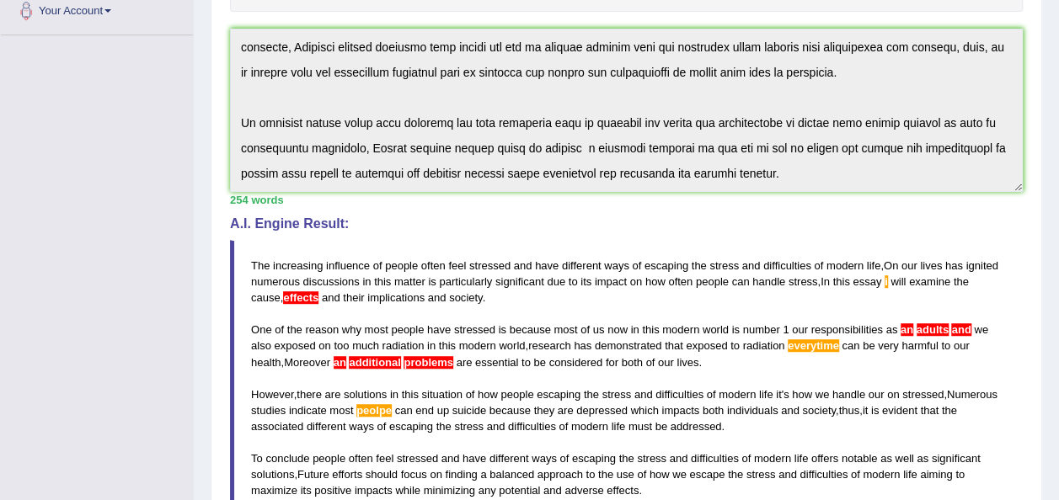
click at [1014, 214] on div "Instructions: You will have 20 minutes to plan, write and revise an essay about…" at bounding box center [626, 262] width 801 height 831
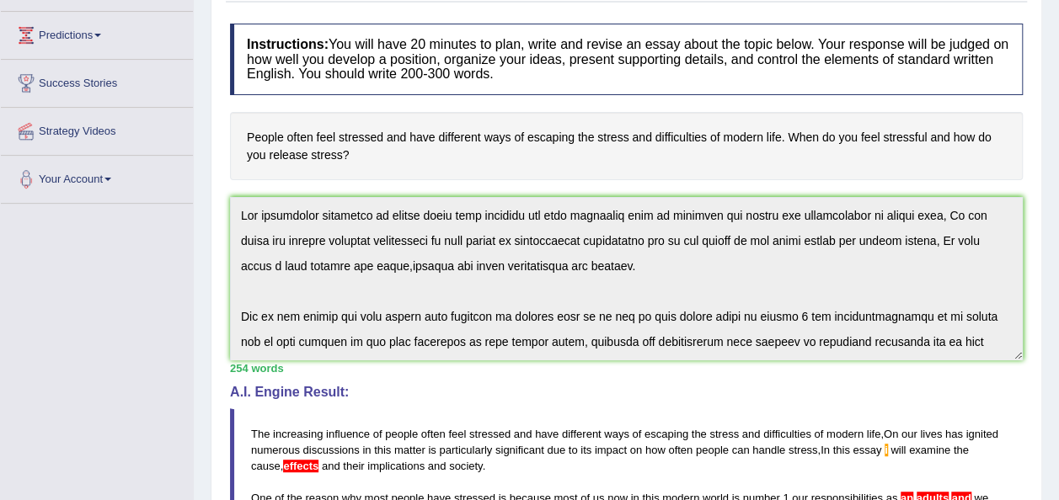
scroll to position [0, 0]
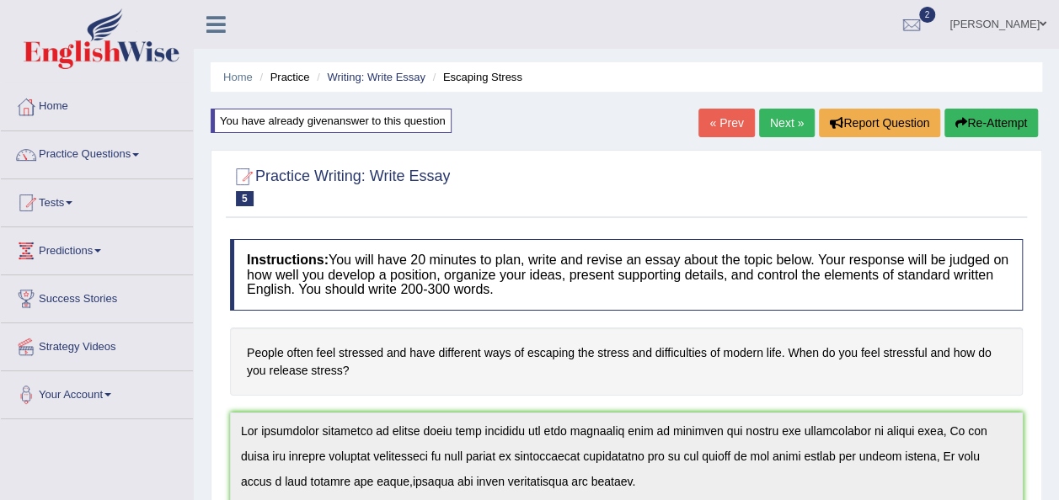
click at [969, 127] on button "Re-Attempt" at bounding box center [990, 123] width 93 height 29
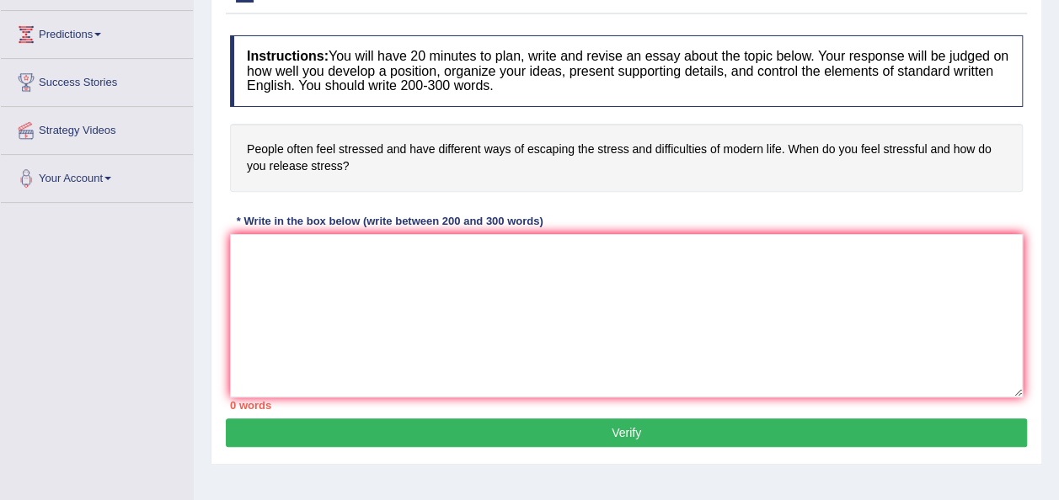
scroll to position [253, 0]
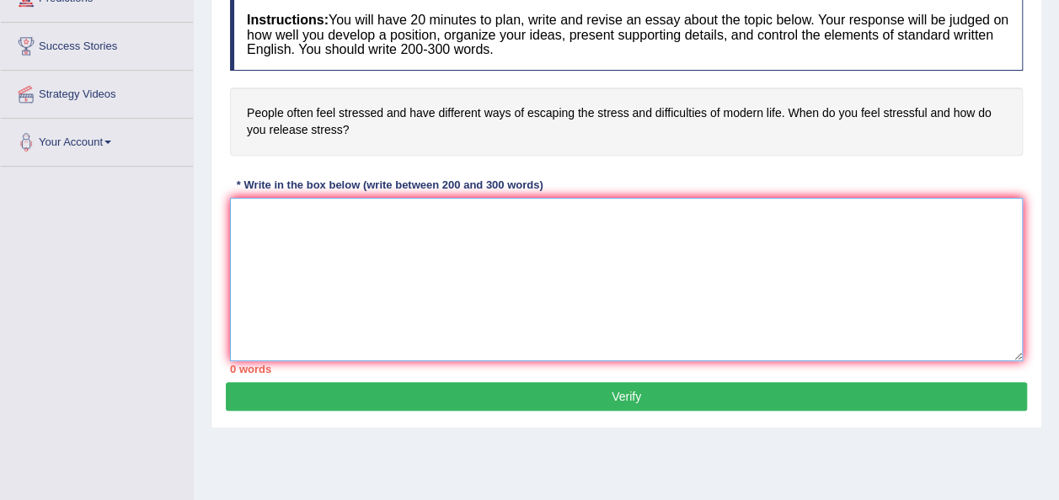
paste textarea "The increasing influence of people often feel stressed and have different ways …"
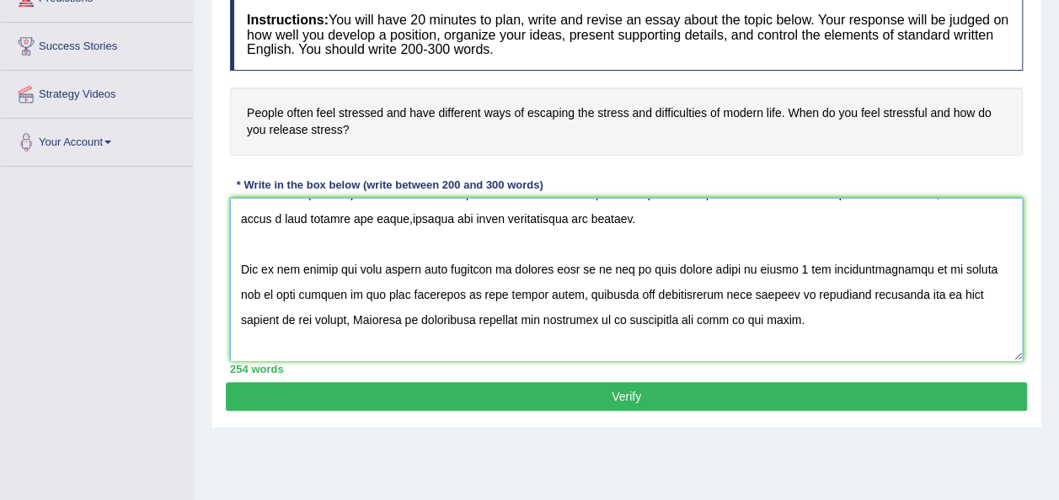
scroll to position [132, 0]
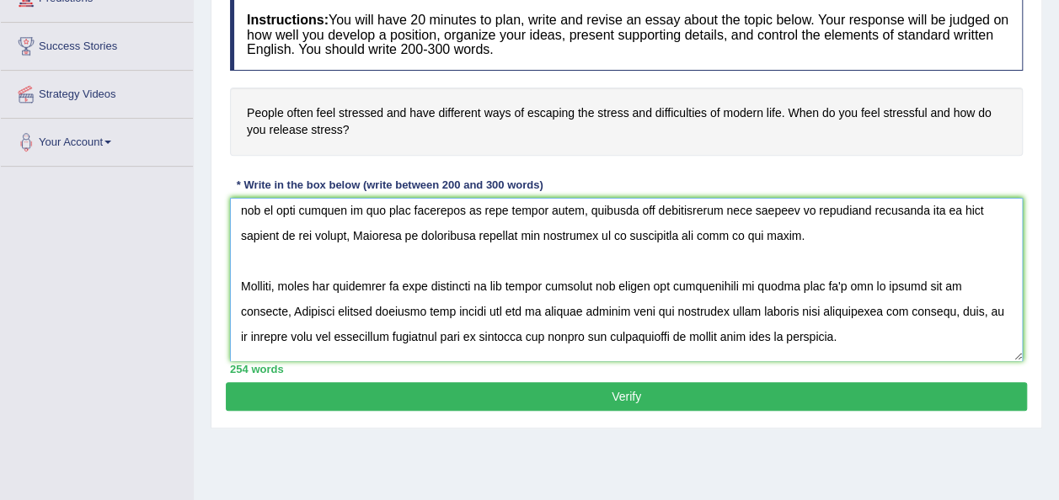
click at [447, 310] on textarea at bounding box center [626, 279] width 793 height 163
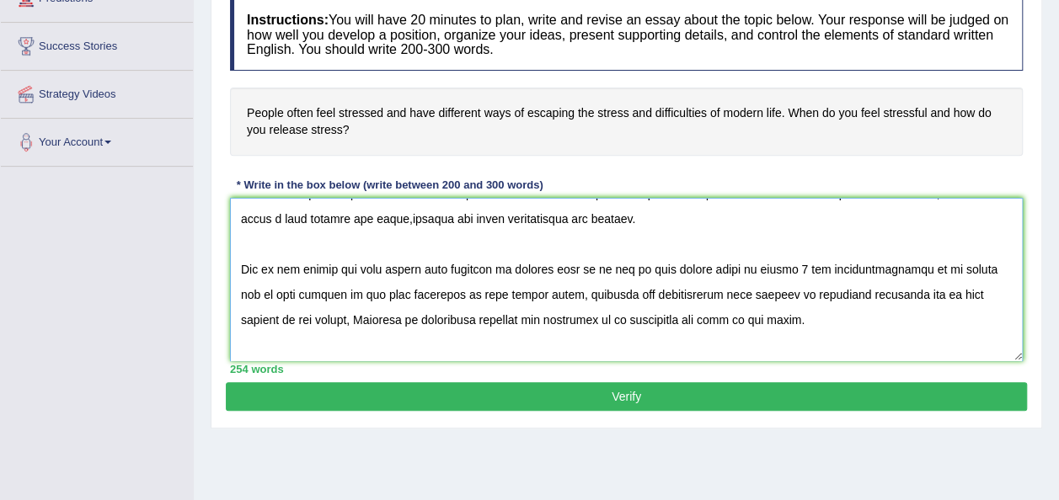
click at [890, 295] on textarea at bounding box center [626, 279] width 793 height 163
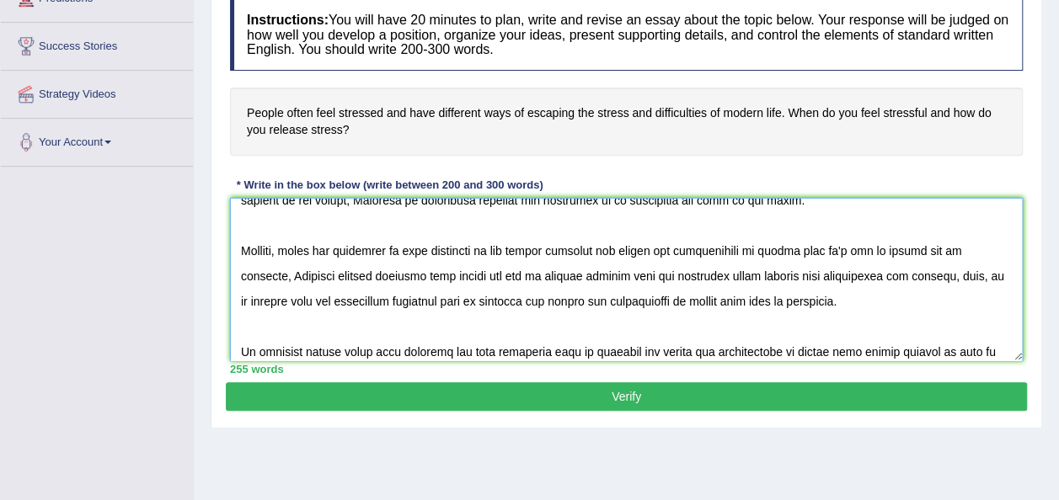
scroll to position [216, 0]
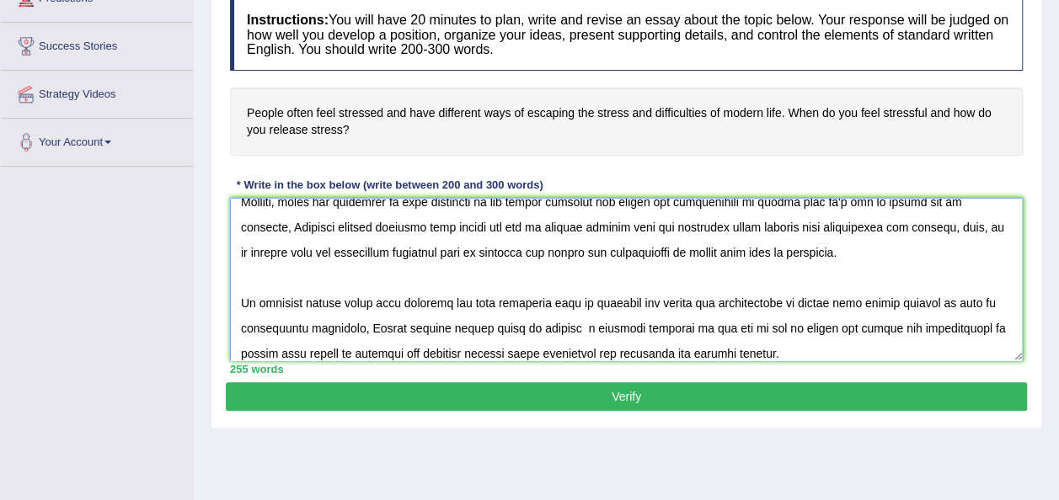
type textarea "The increasing influence of people often feel stressed and have different ways …"
click at [606, 391] on button "Verify" at bounding box center [626, 396] width 801 height 29
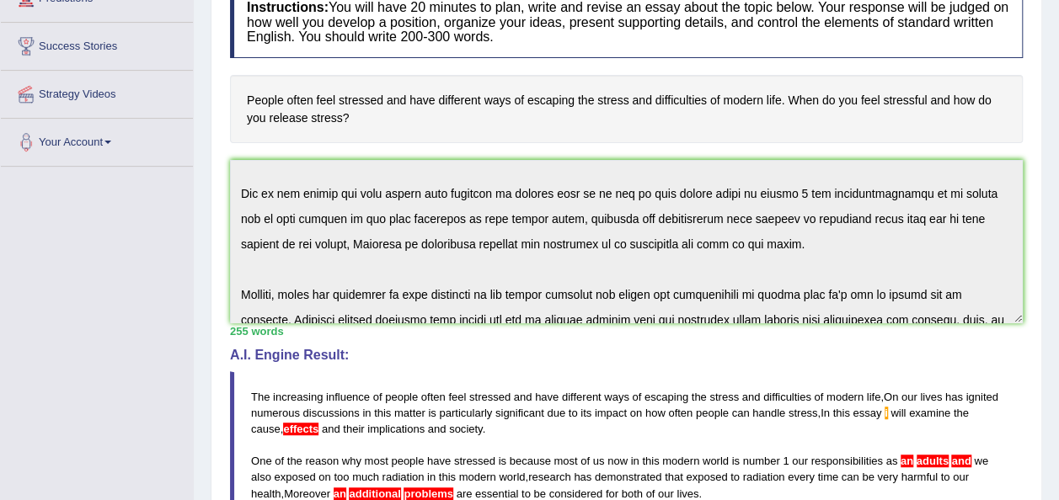
scroll to position [0, 0]
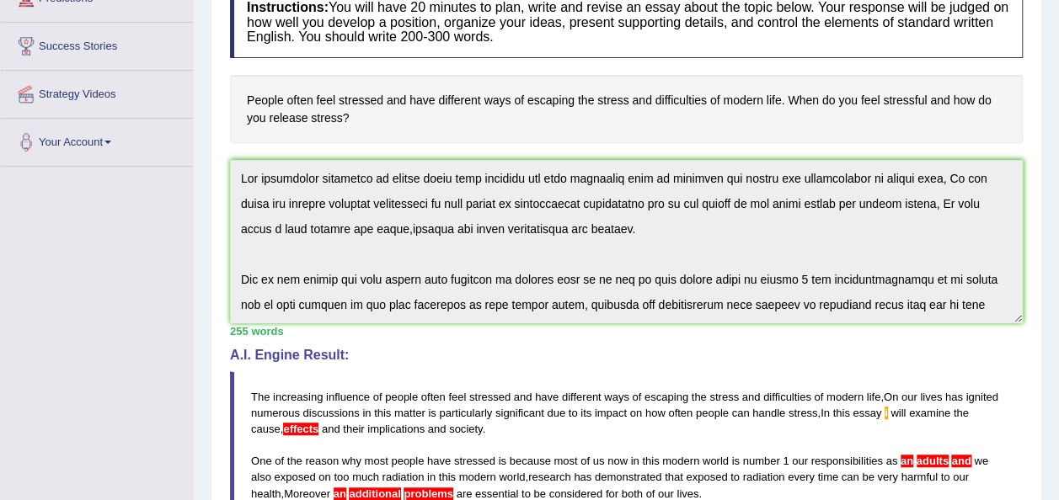
click at [253, 155] on div "Instructions: You will have 20 minutes to plan, write and revise an essay about…" at bounding box center [626, 393] width 801 height 831
click at [56, 227] on div "Toggle navigation Home Practice Questions Speaking Practice Read Aloud Repeat S…" at bounding box center [529, 352] width 1059 height 1211
click at [83, 204] on div "Toggle navigation Home Practice Questions Speaking Practice Read Aloud Repeat S…" at bounding box center [529, 352] width 1059 height 1211
click at [56, 232] on div "Toggle navigation Home Practice Questions Speaking Practice Read Aloud Repeat S…" at bounding box center [529, 352] width 1059 height 1211
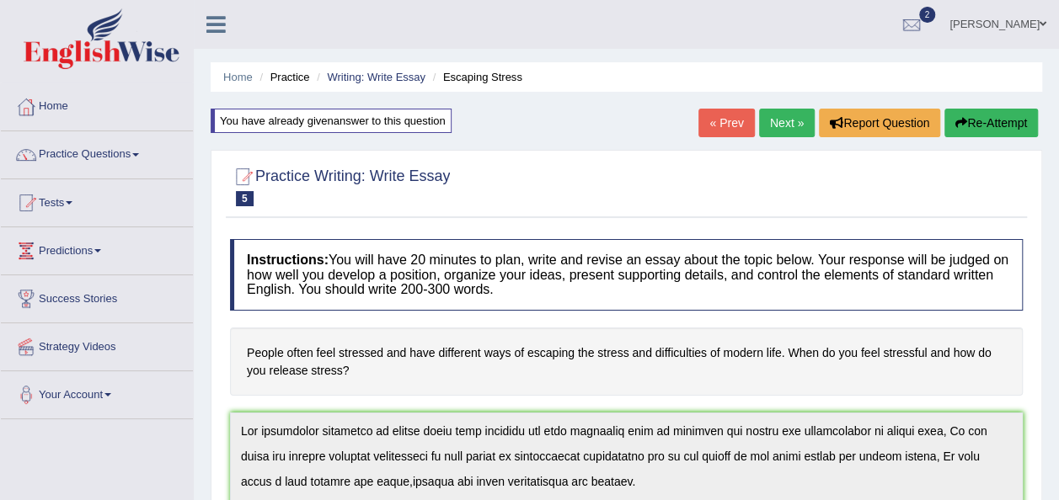
click at [975, 116] on button "Re-Attempt" at bounding box center [990, 123] width 93 height 29
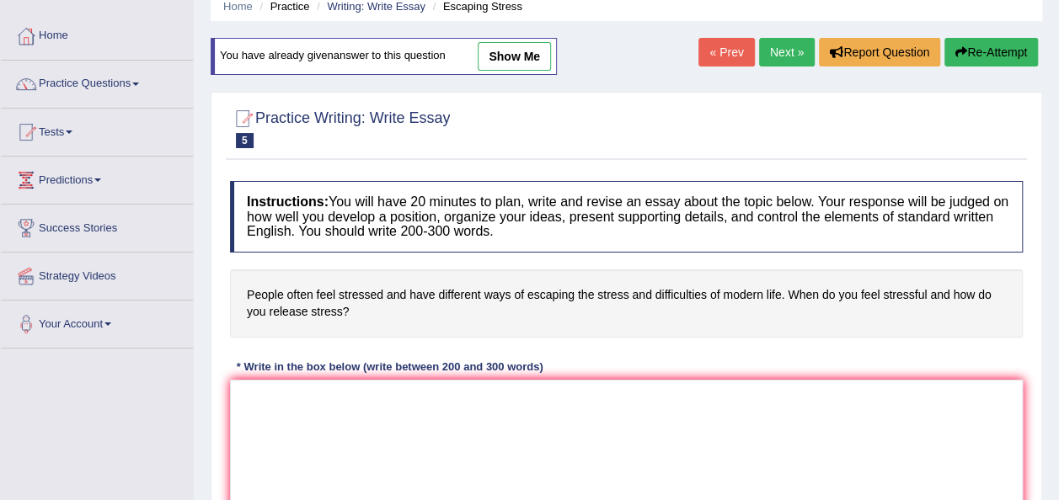
scroll to position [253, 0]
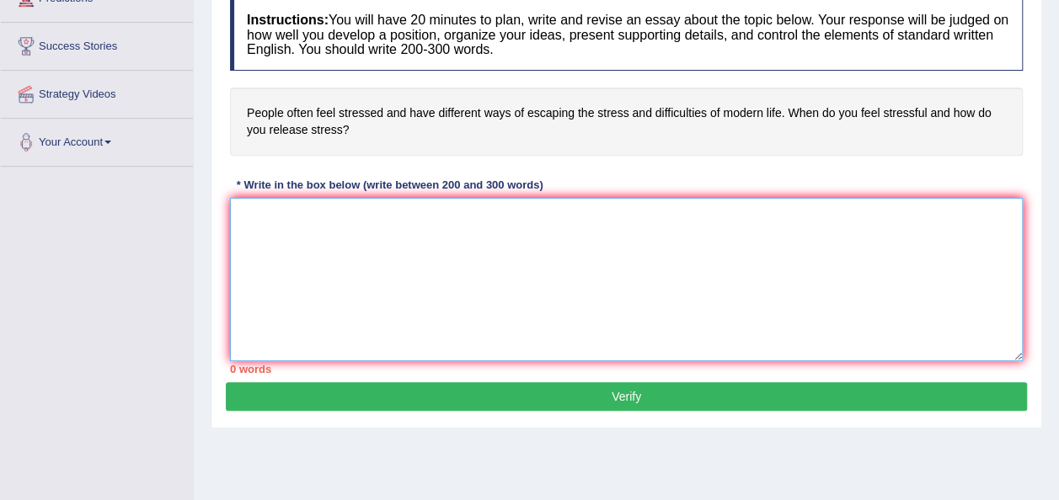
click at [399, 298] on textarea at bounding box center [626, 279] width 793 height 163
paste textarea "The increasing influence of people often feel stressed and have different ways …"
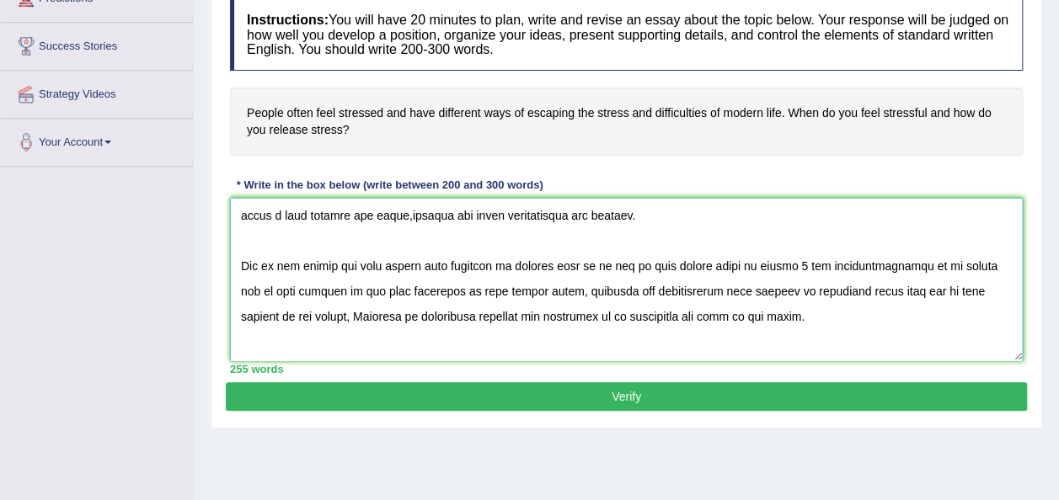
scroll to position [48, 0]
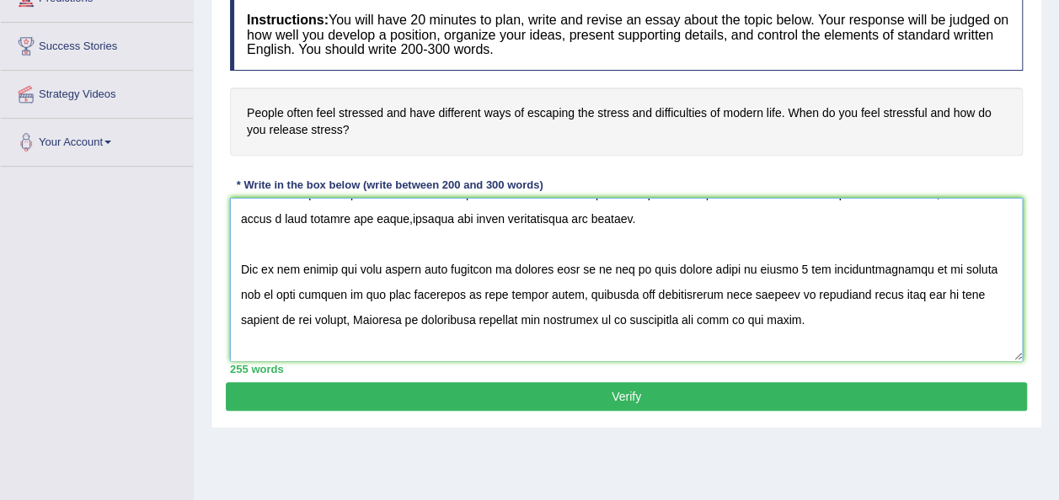
click at [920, 268] on textarea at bounding box center [626, 279] width 793 height 163
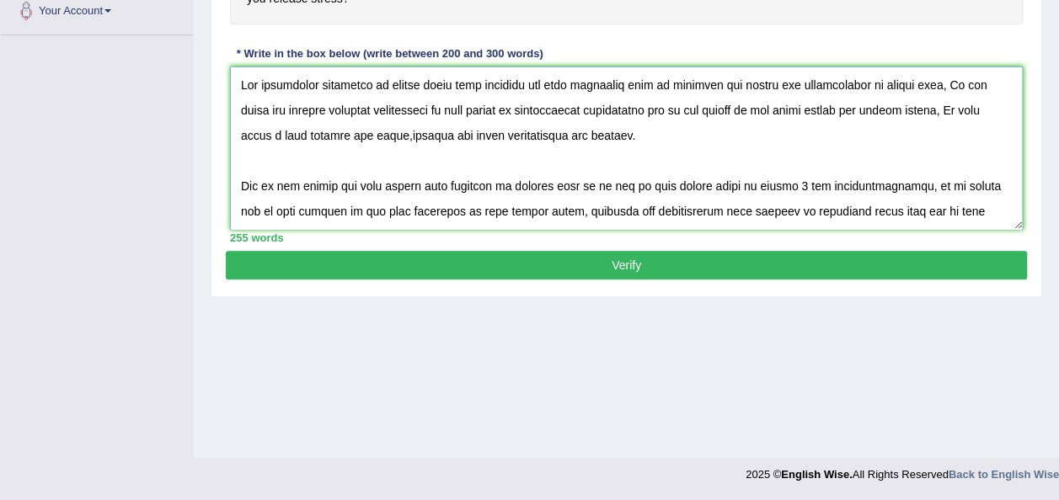
scroll to position [168, 0]
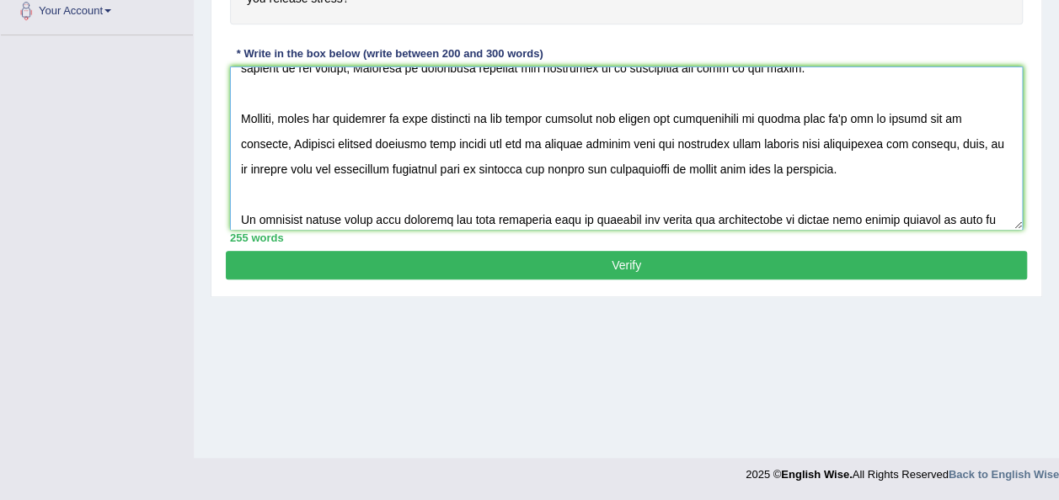
type textarea "The increasing influence of people often feel stressed and have different ways …"
click at [581, 264] on button "Verify" at bounding box center [626, 265] width 801 height 29
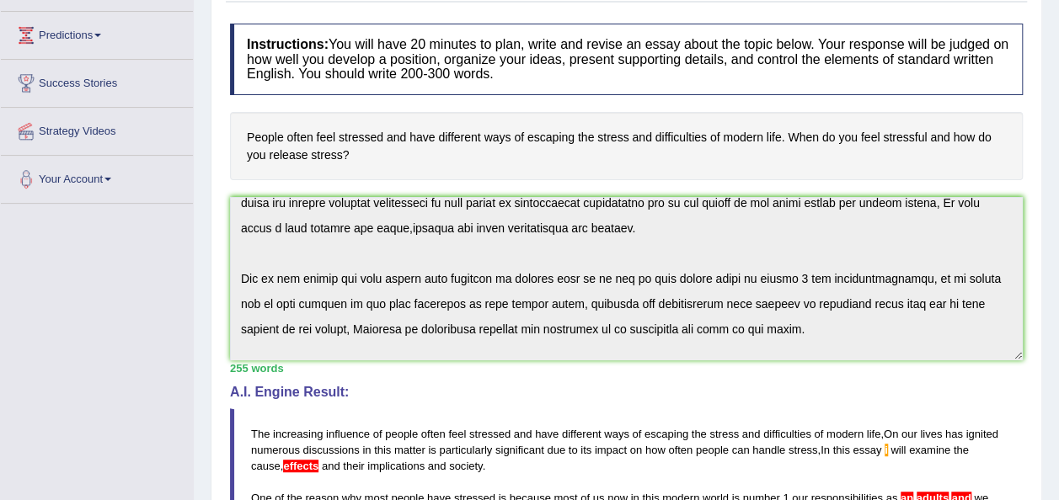
scroll to position [0, 0]
